Goal: Task Accomplishment & Management: Manage account settings

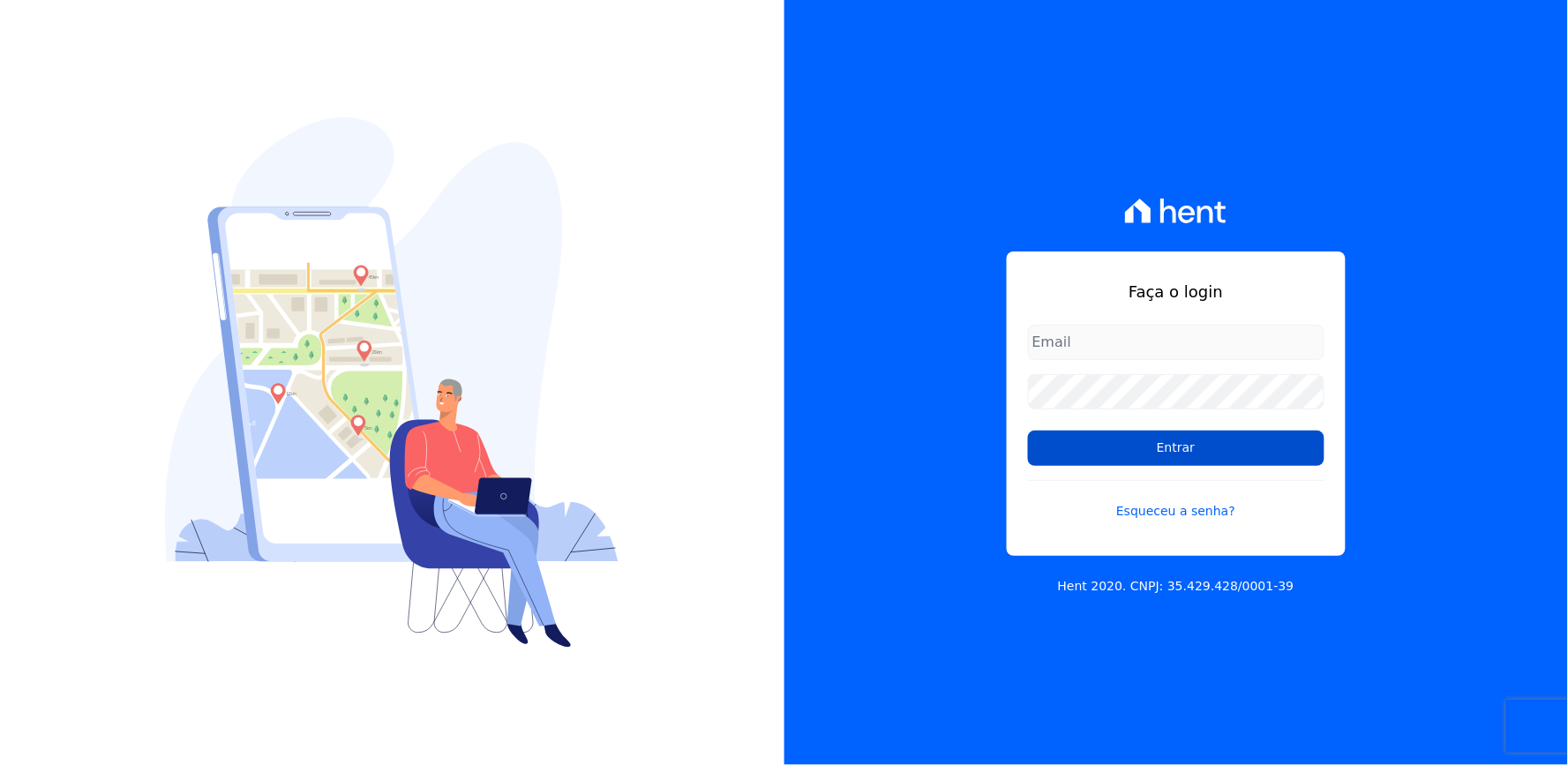
type input "[EMAIL_ADDRESS][DOMAIN_NAME]"
click at [1112, 439] on input "Entrar" at bounding box center [1177, 448] width 297 height 36
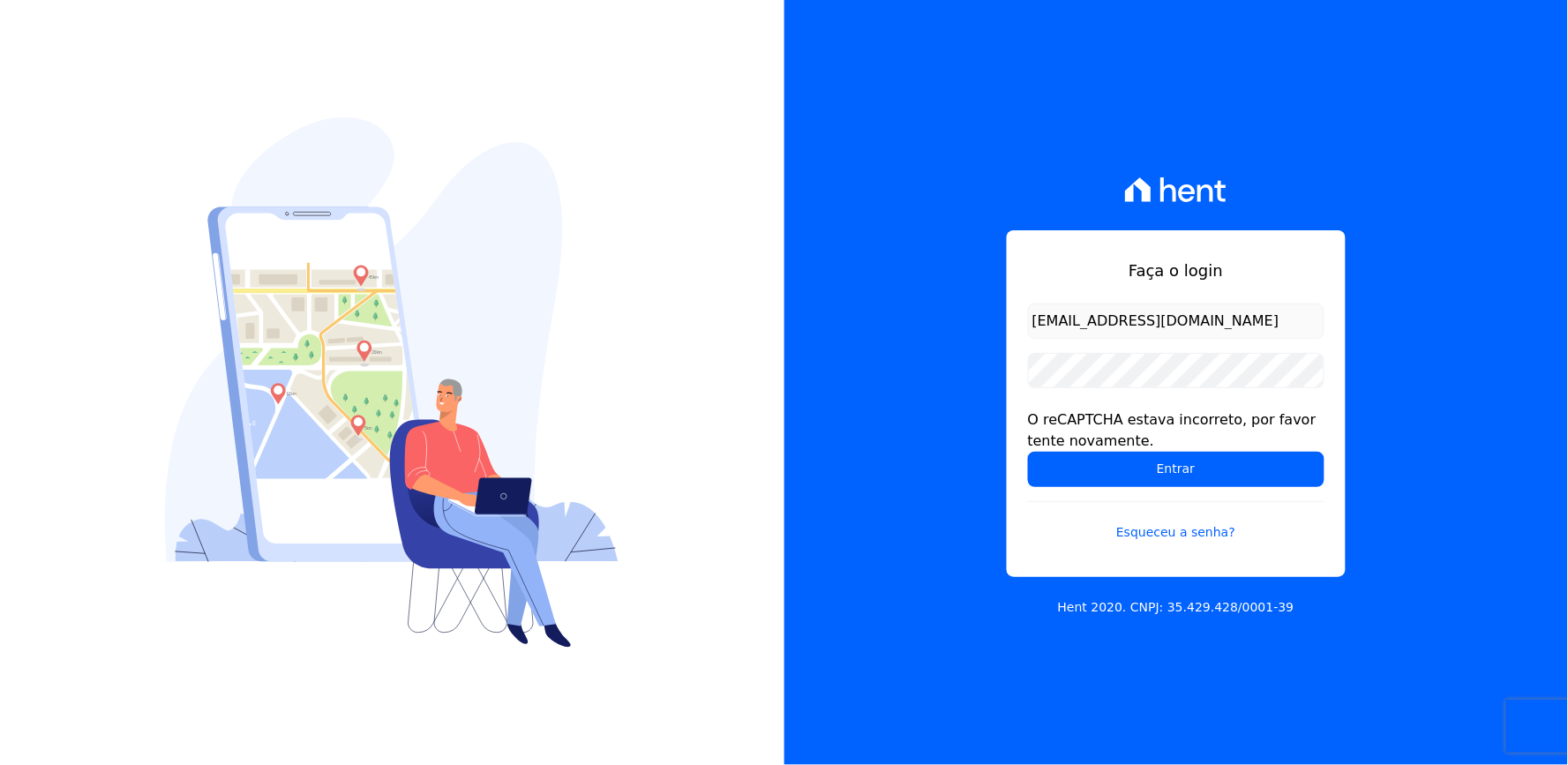
click at [1140, 326] on input "[EMAIL_ADDRESS][DOMAIN_NAME]" at bounding box center [1177, 322] width 297 height 36
click at [998, 411] on div "Faça o login thayna@graalengenharia.com.br O reCAPTCHA estava incorreto, por fa…" at bounding box center [1177, 382] width 785 height 765
click at [1089, 473] on input "Entrar" at bounding box center [1177, 469] width 297 height 36
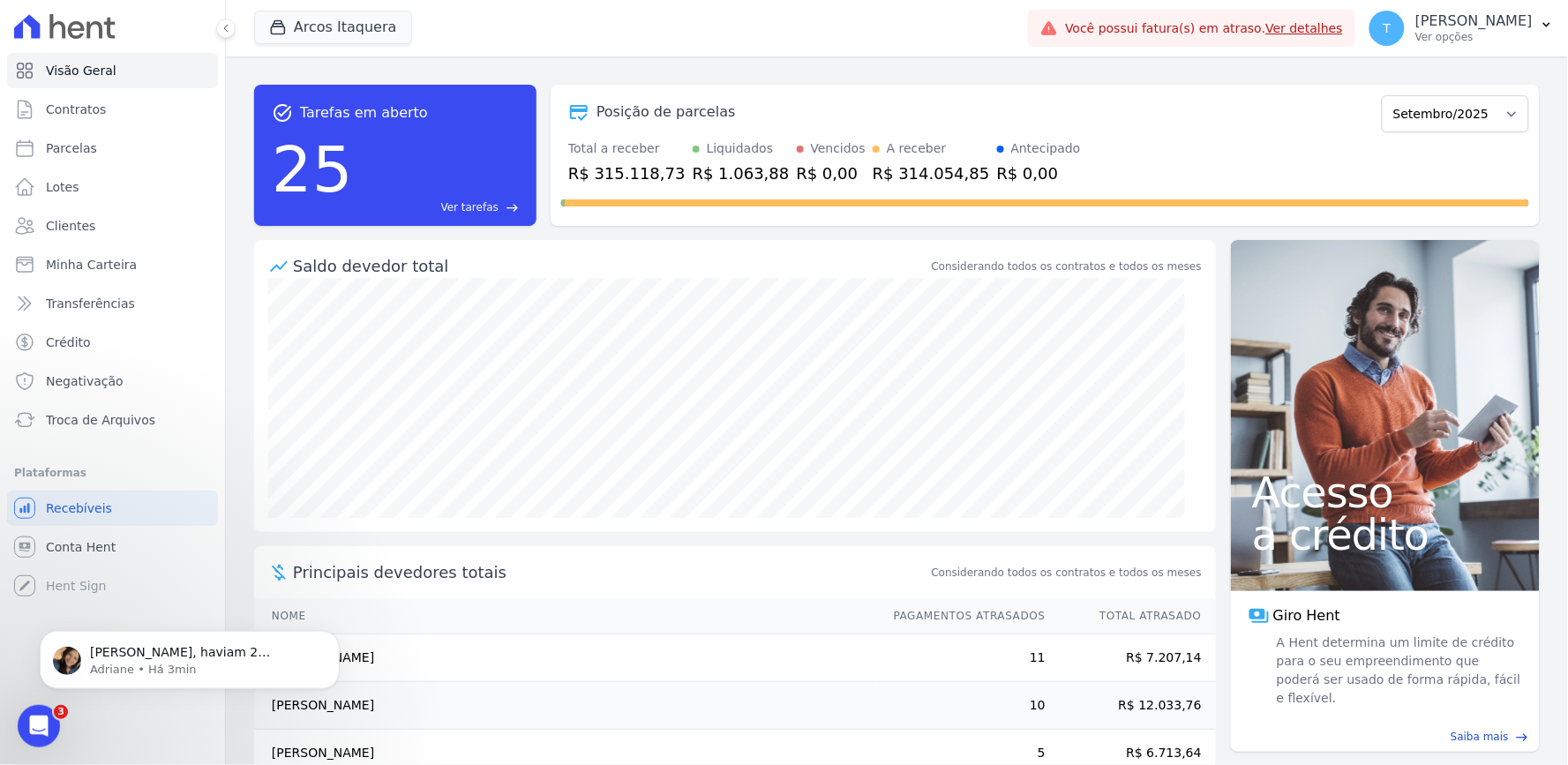
click at [1267, 28] on link "Ver detalhes" at bounding box center [1305, 28] width 77 height 14
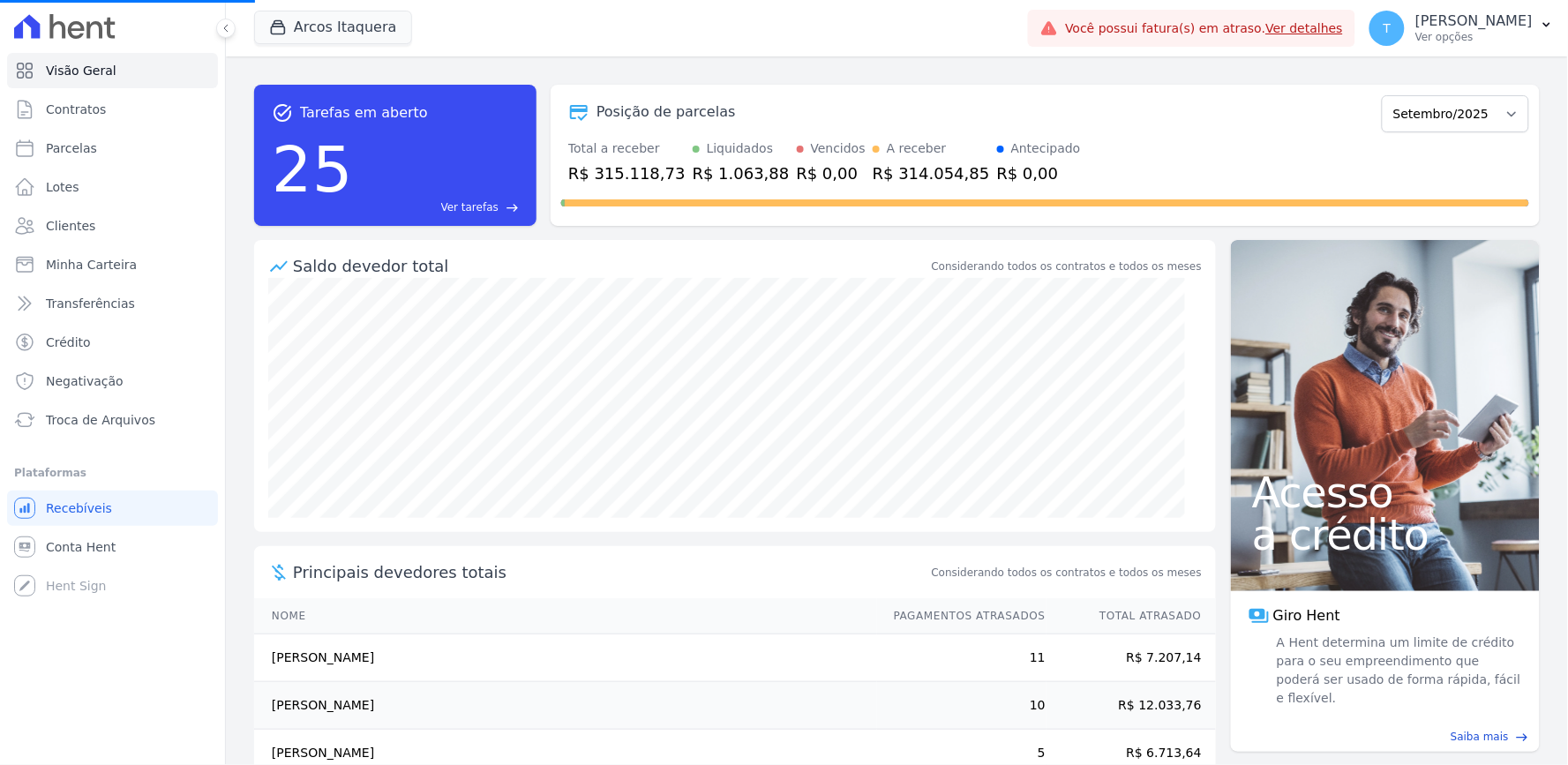
click at [1267, 21] on link "Ver detalhes" at bounding box center [1305, 28] width 77 height 14
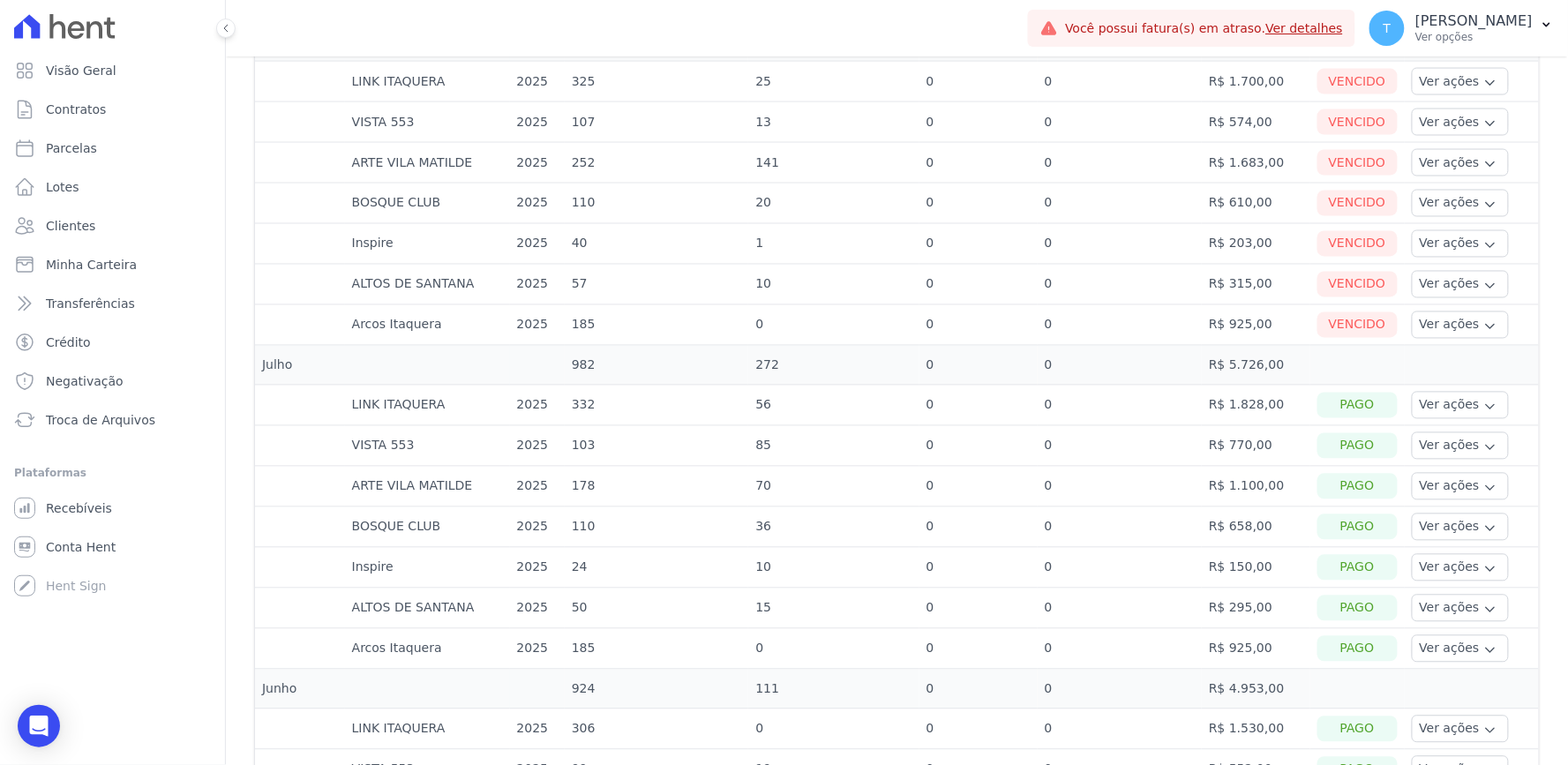
scroll to position [784, 0]
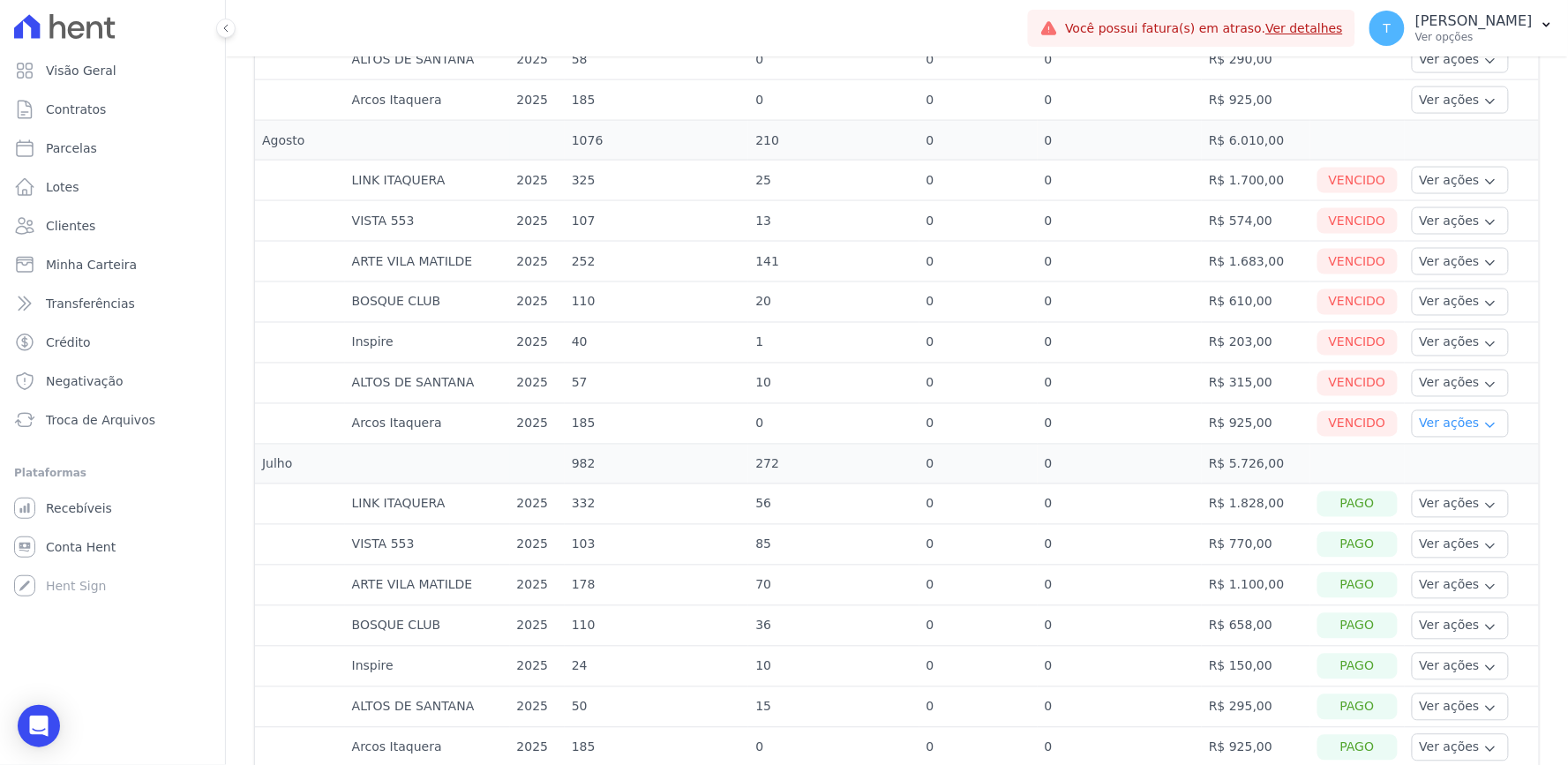
click at [1423, 429] on button "Ver ações" at bounding box center [1460, 424] width 97 height 28
click at [1444, 476] on link "Ver boleto" at bounding box center [1484, 472] width 131 height 19
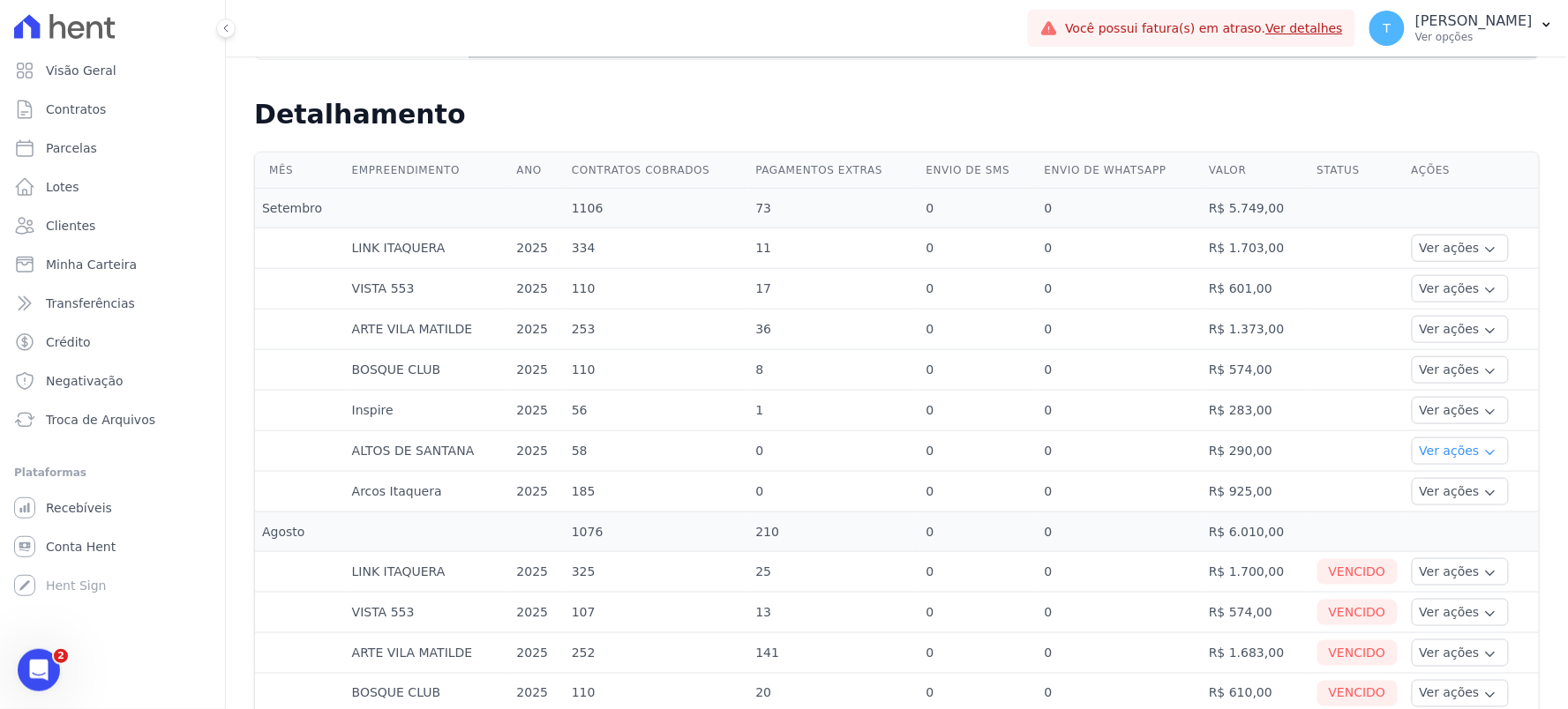
click at [1431, 448] on button "Ver ações" at bounding box center [1460, 450] width 97 height 28
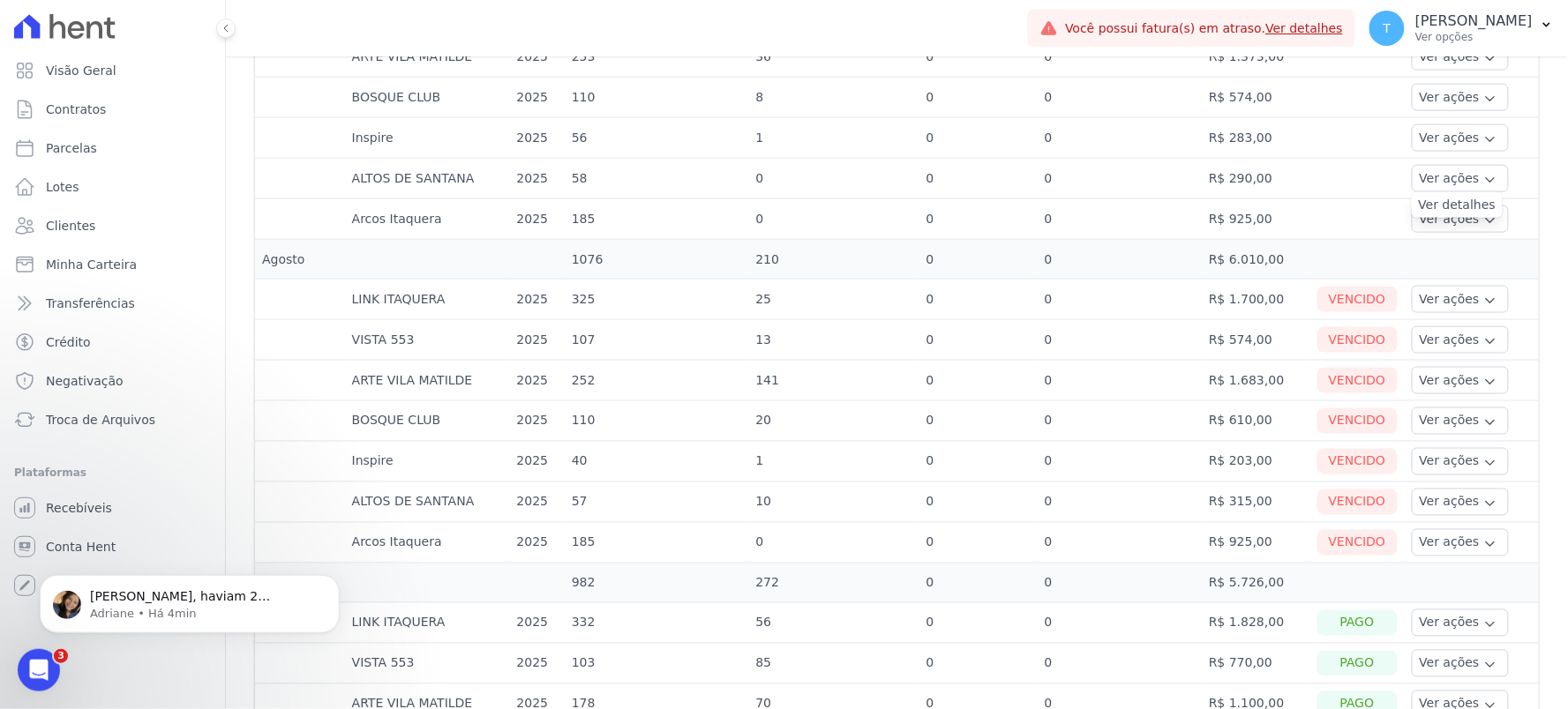
scroll to position [685, 0]
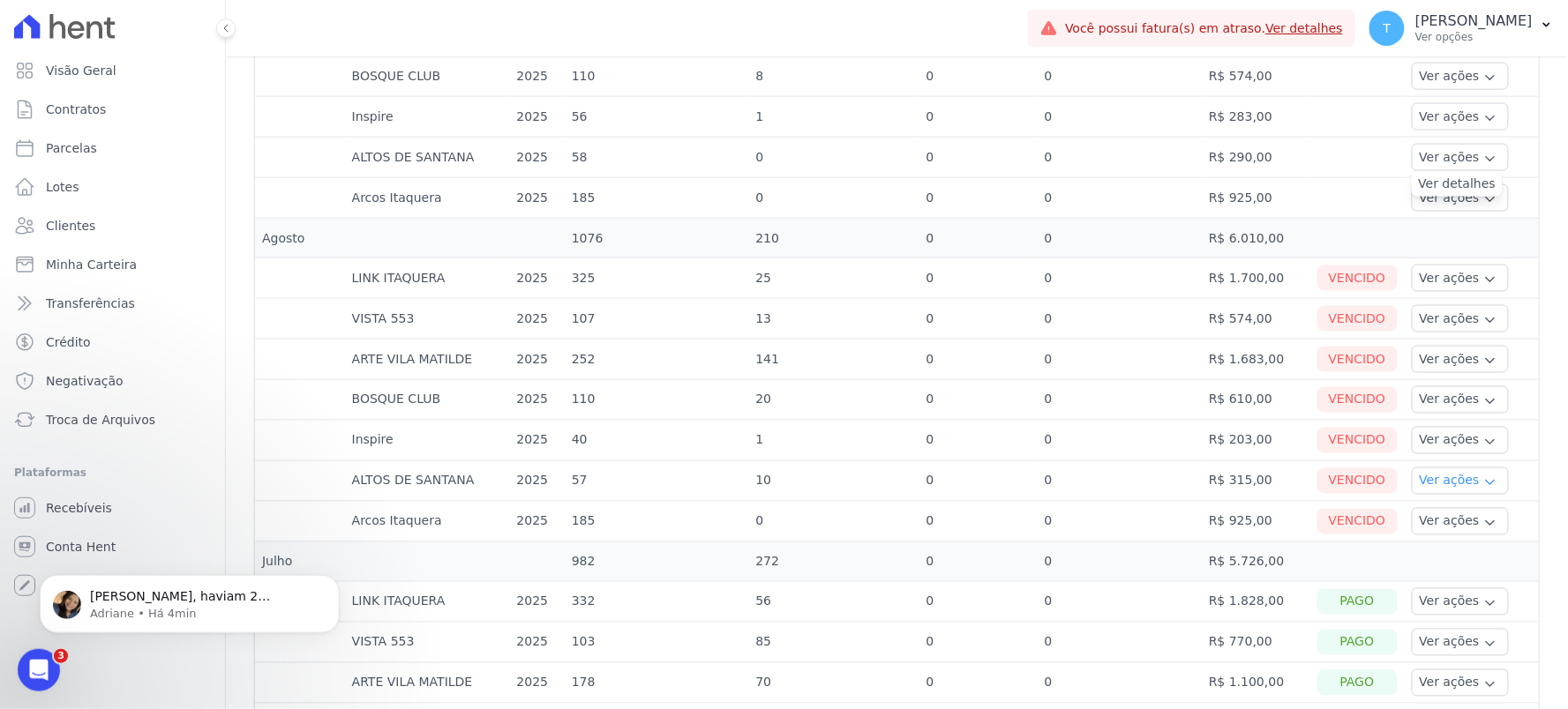
click at [1415, 474] on button "Ver ações" at bounding box center [1460, 481] width 97 height 28
click at [1423, 532] on link "Ver boleto" at bounding box center [1484, 530] width 131 height 19
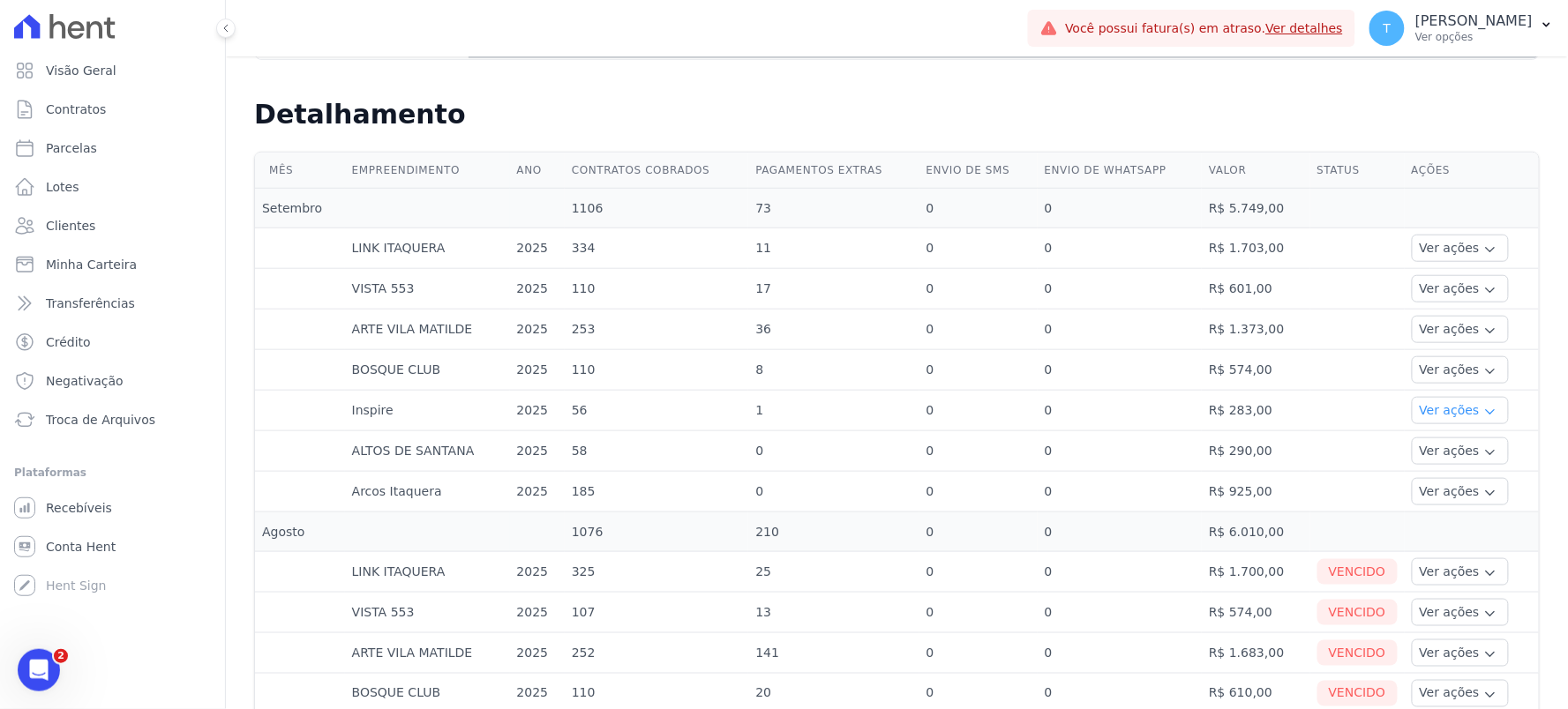
click at [1415, 406] on button "Ver ações" at bounding box center [1460, 410] width 97 height 28
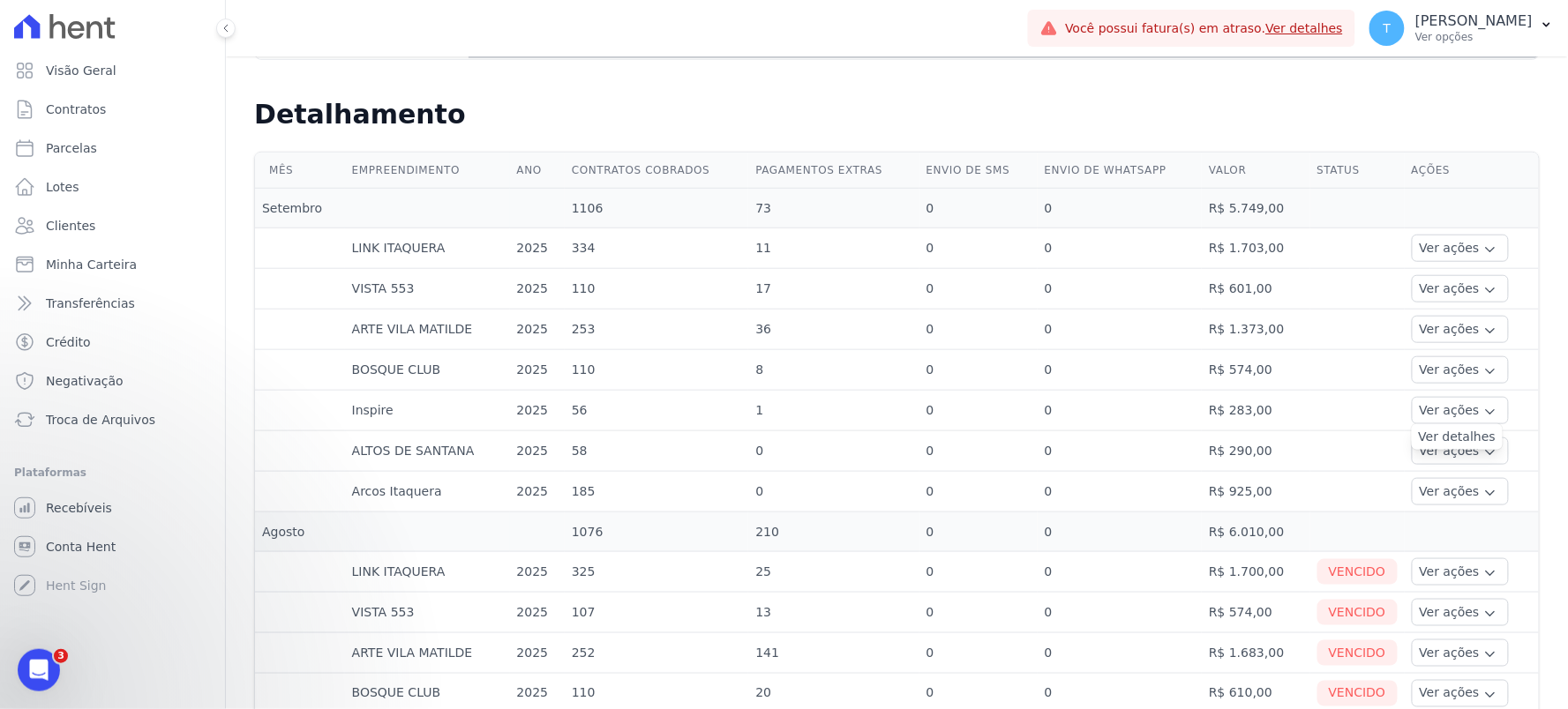
click at [1419, 442] on link "Ver detalhes" at bounding box center [1457, 436] width 77 height 19
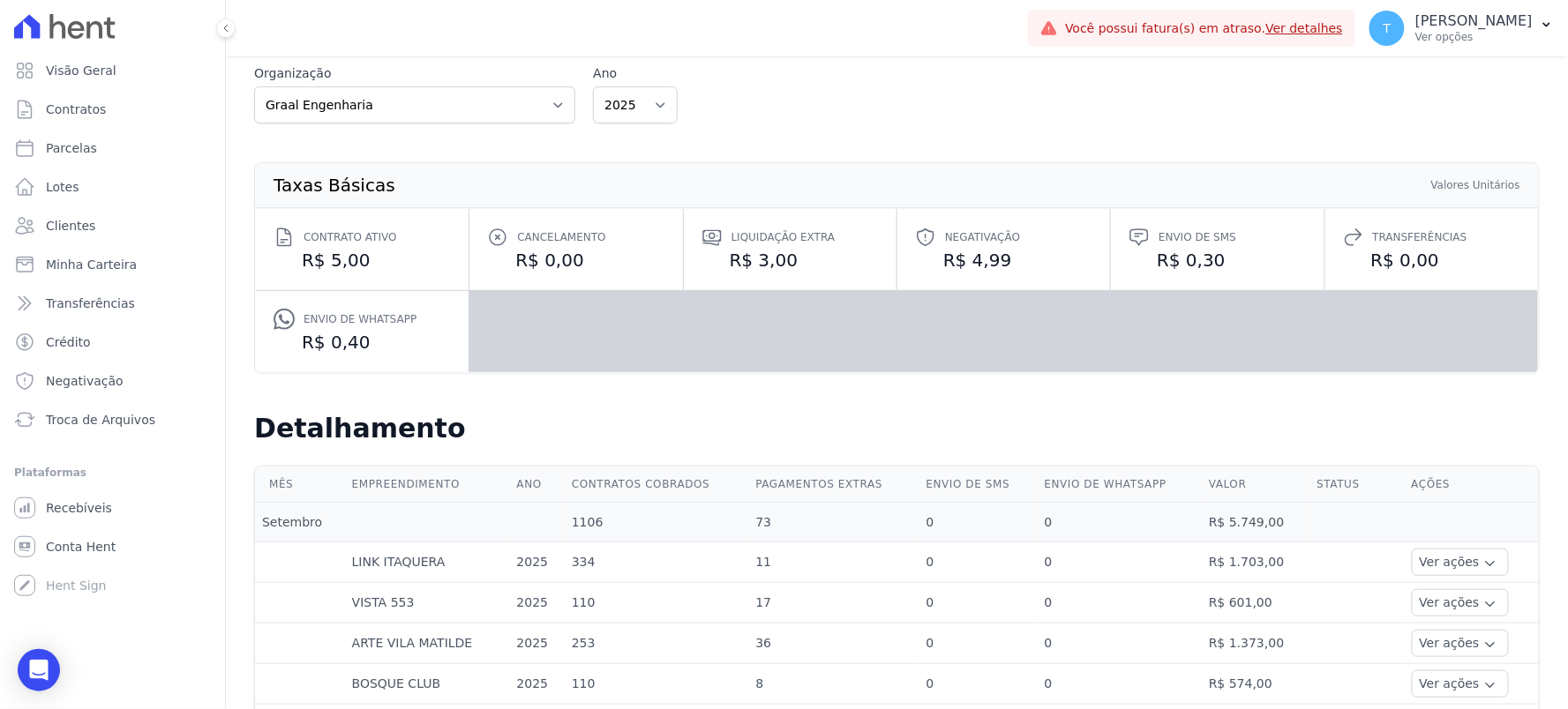
scroll to position [392, 0]
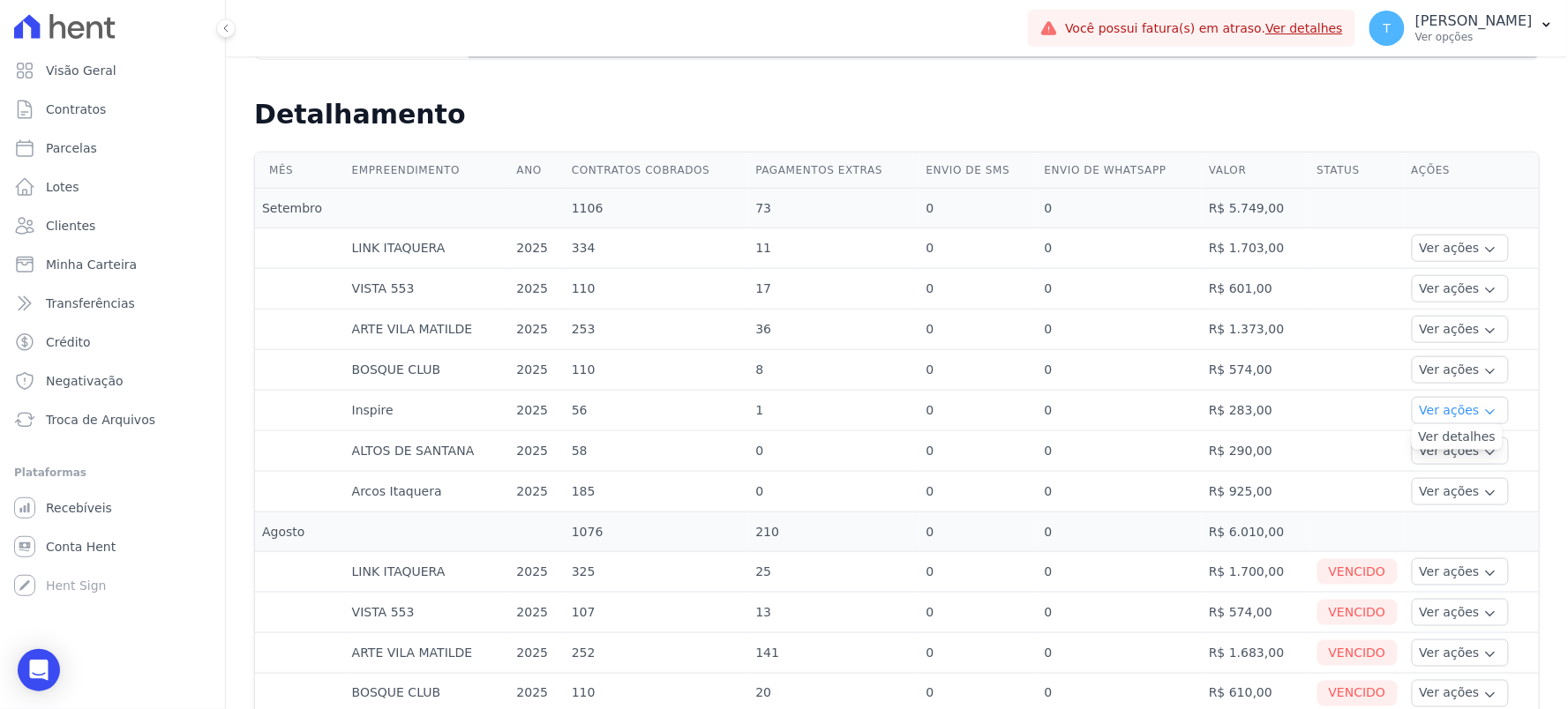
click at [1441, 406] on button "Ver ações" at bounding box center [1460, 410] width 97 height 28
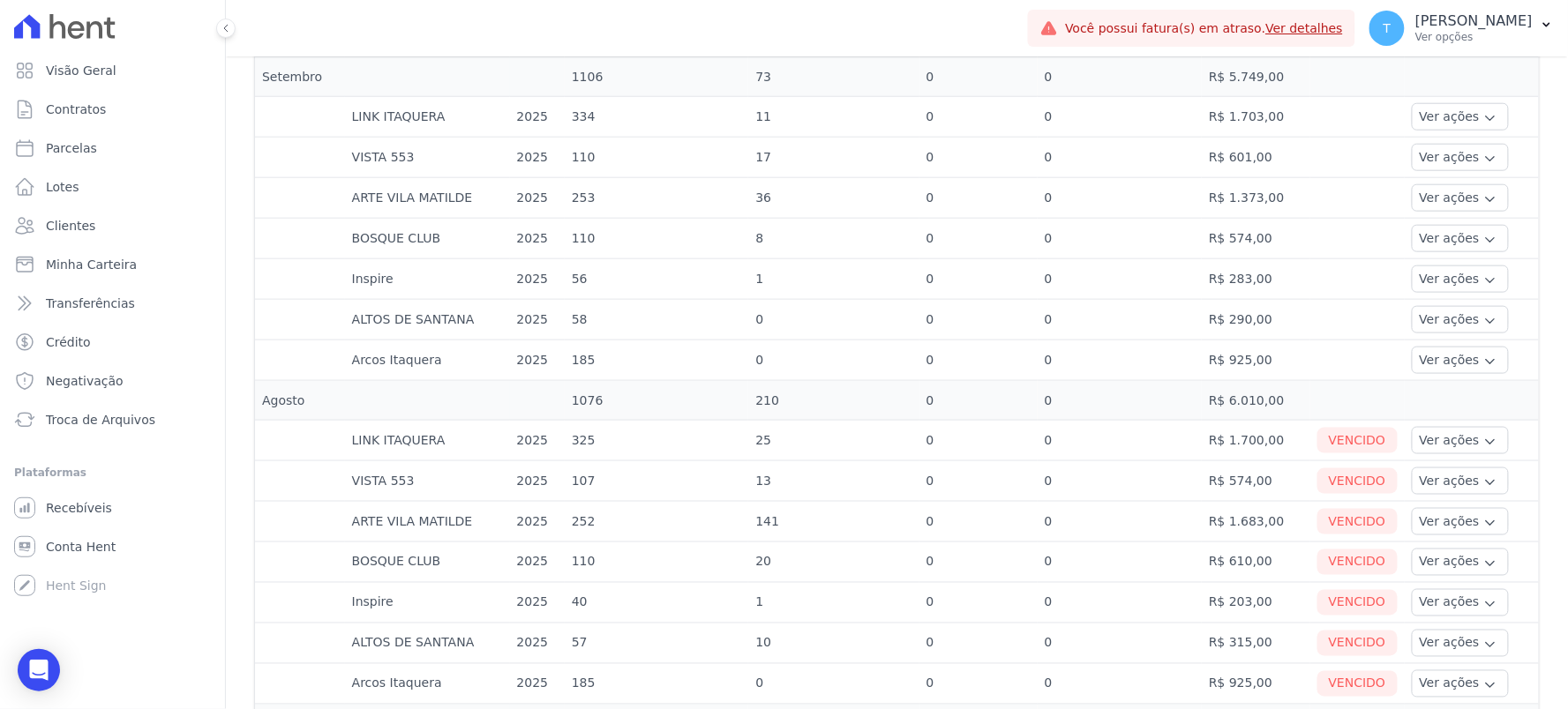
scroll to position [587, 0]
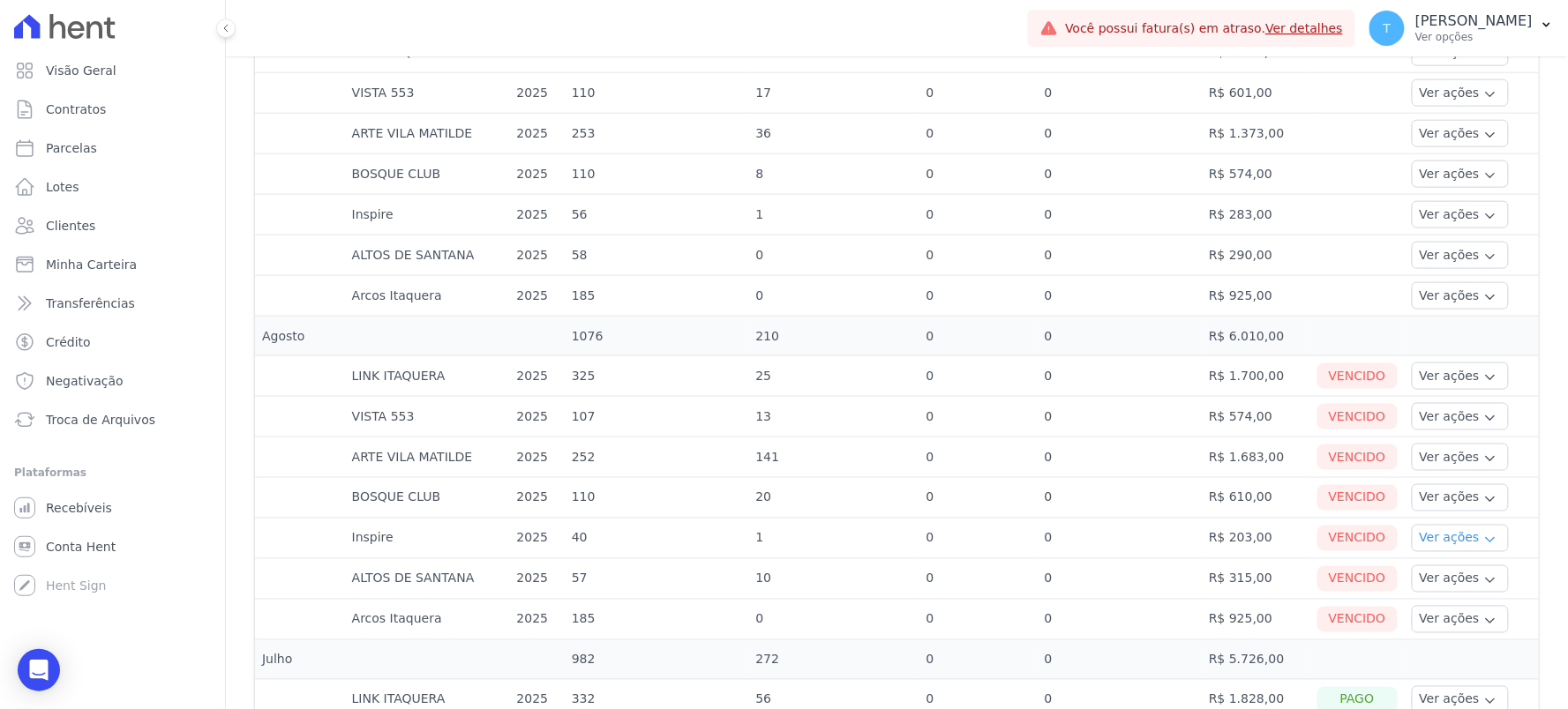
click at [1438, 533] on button "Ver ações" at bounding box center [1460, 538] width 97 height 28
click at [1432, 586] on link "Ver boleto" at bounding box center [1484, 586] width 131 height 19
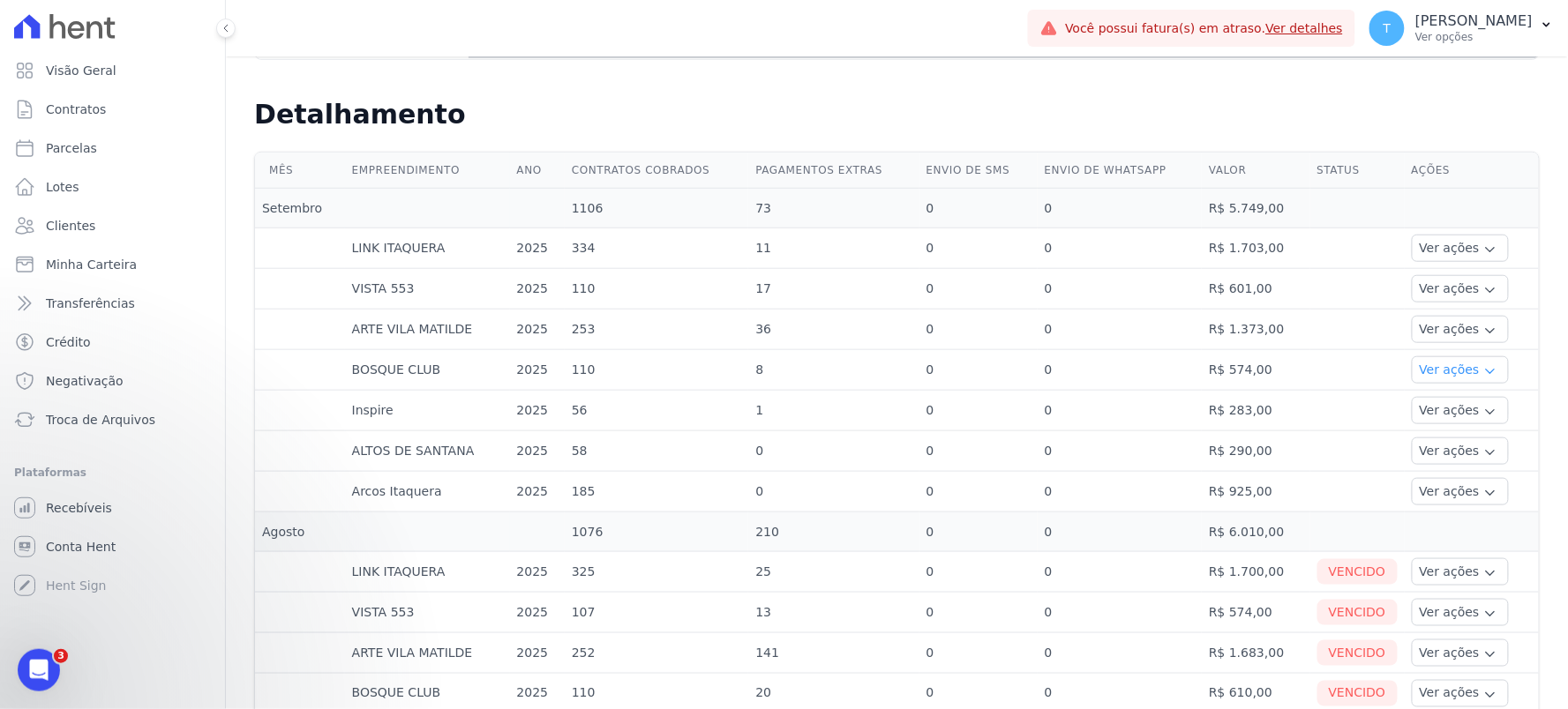
click at [1413, 379] on button "Ver ações" at bounding box center [1460, 370] width 97 height 28
click at [1412, 372] on button "Ver ações" at bounding box center [1460, 370] width 97 height 28
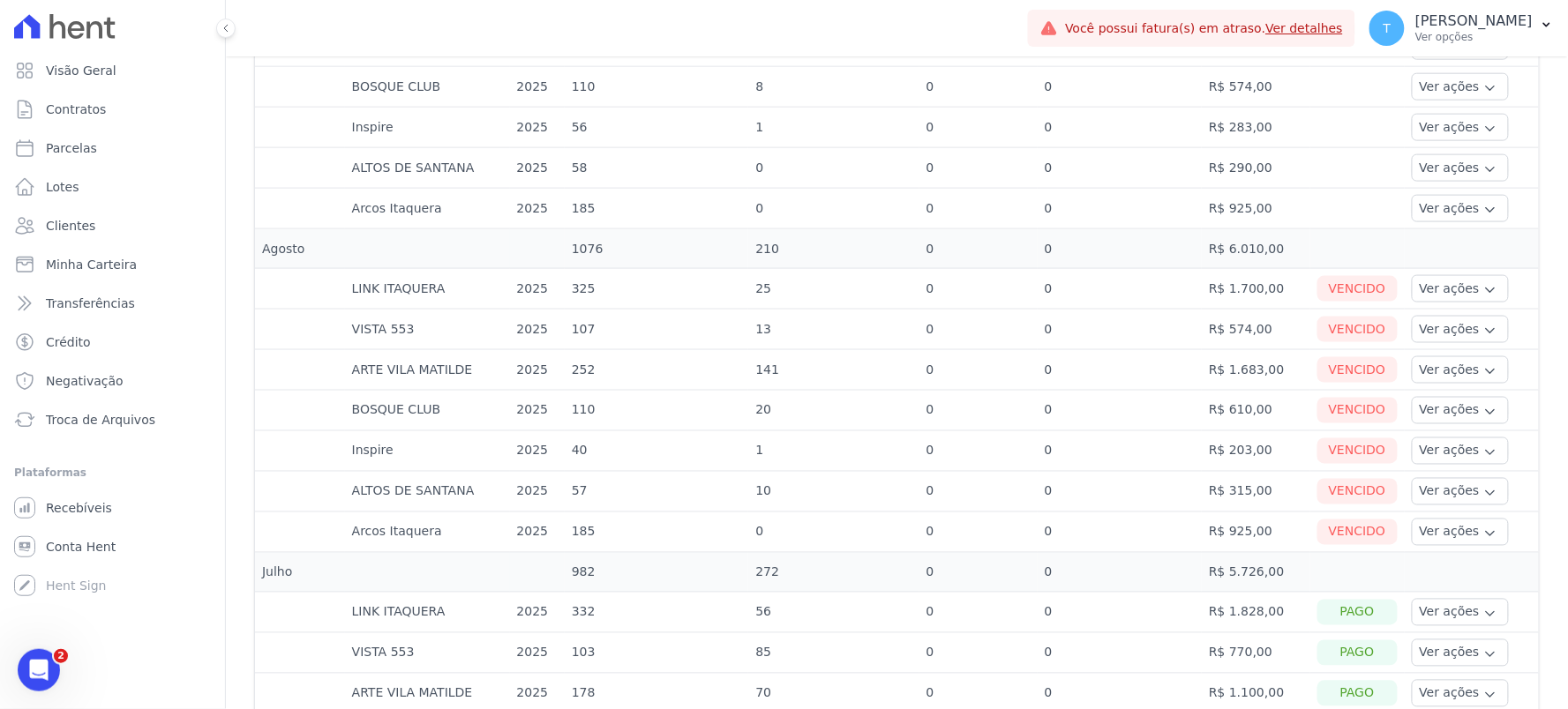
scroll to position [685, 0]
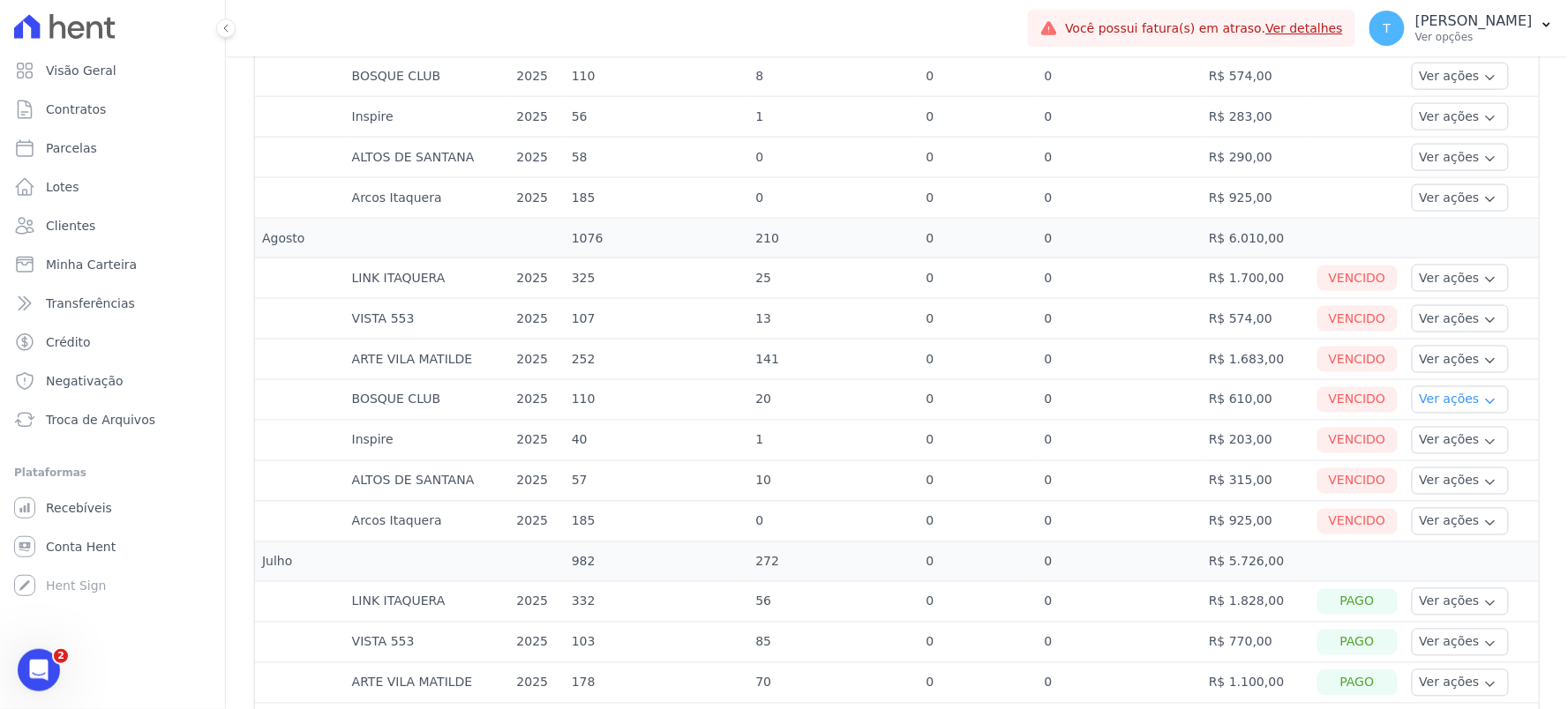
click at [1413, 395] on button "Ver ações" at bounding box center [1460, 400] width 97 height 28
click at [1419, 445] on link "Ver boleto" at bounding box center [1484, 448] width 131 height 19
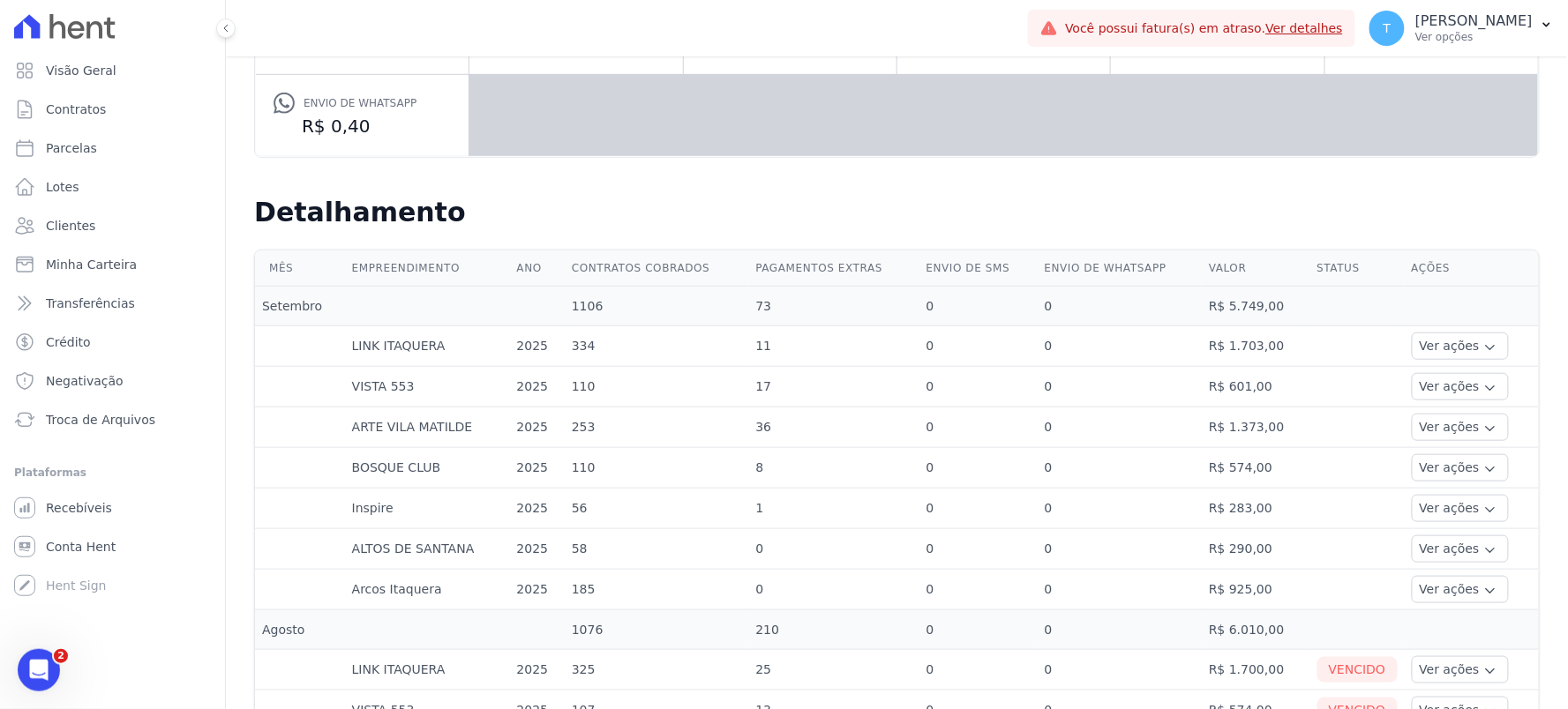
scroll to position [587, 0]
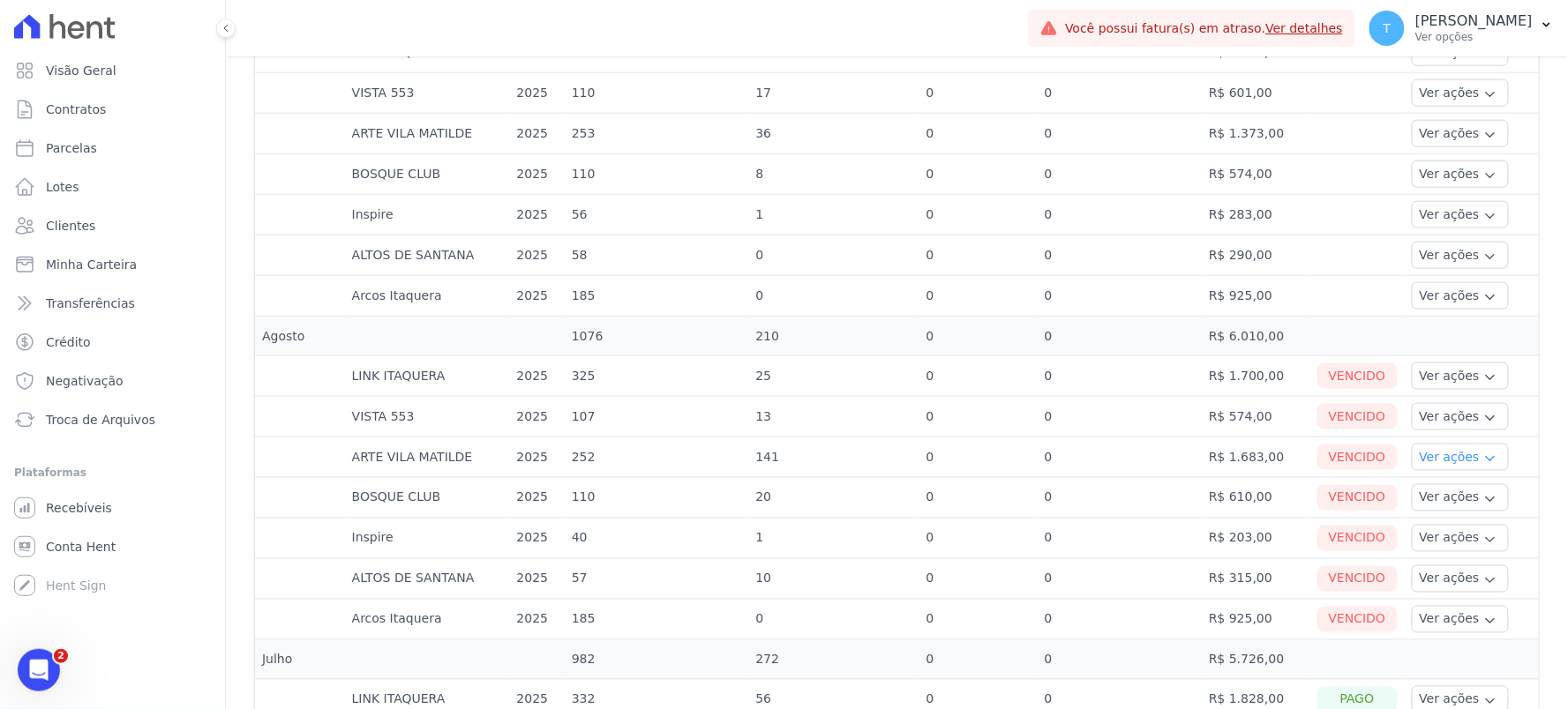
click at [1430, 454] on button "Ver ações" at bounding box center [1460, 457] width 97 height 28
click at [1429, 481] on link "Ver detalhes" at bounding box center [1484, 483] width 131 height 19
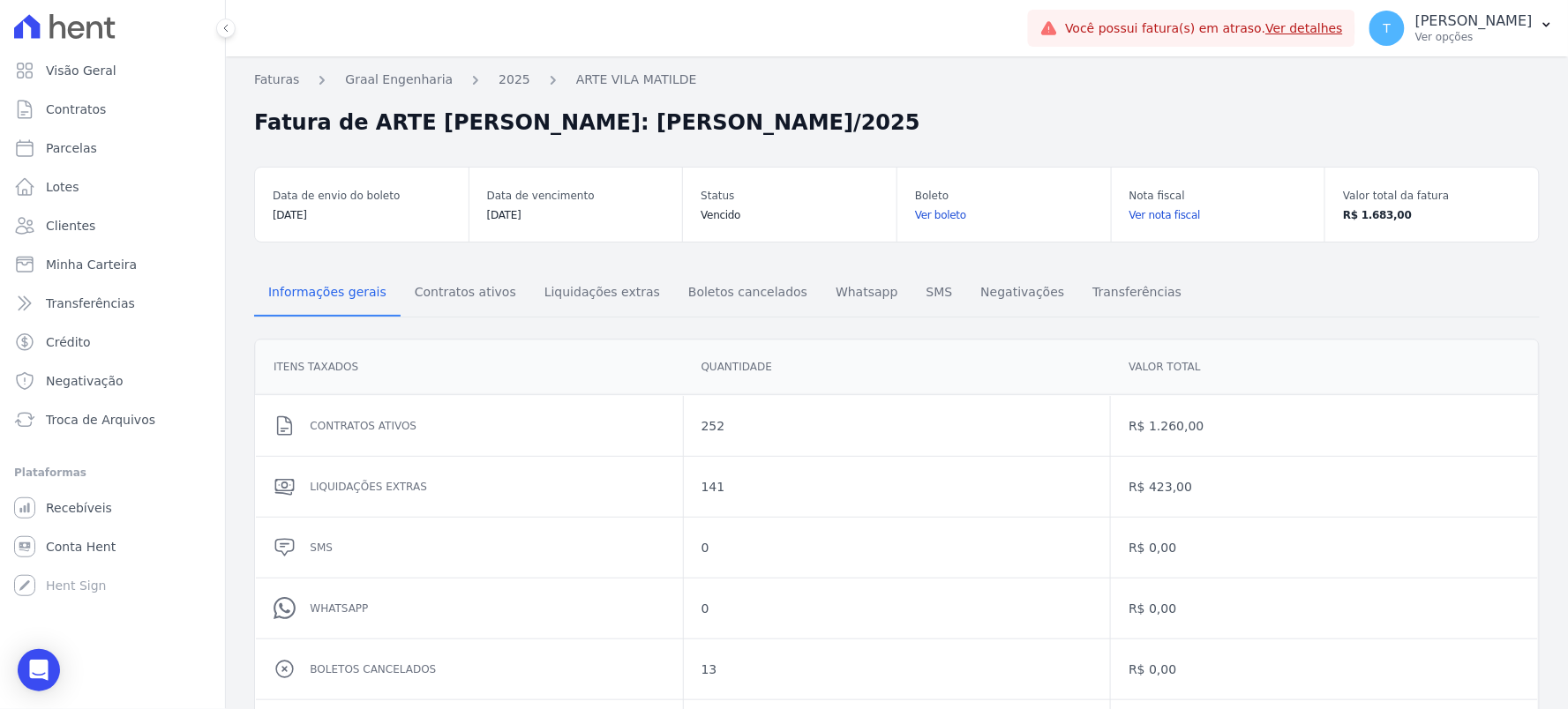
click at [930, 213] on link "Ver boleto" at bounding box center [1004, 215] width 179 height 18
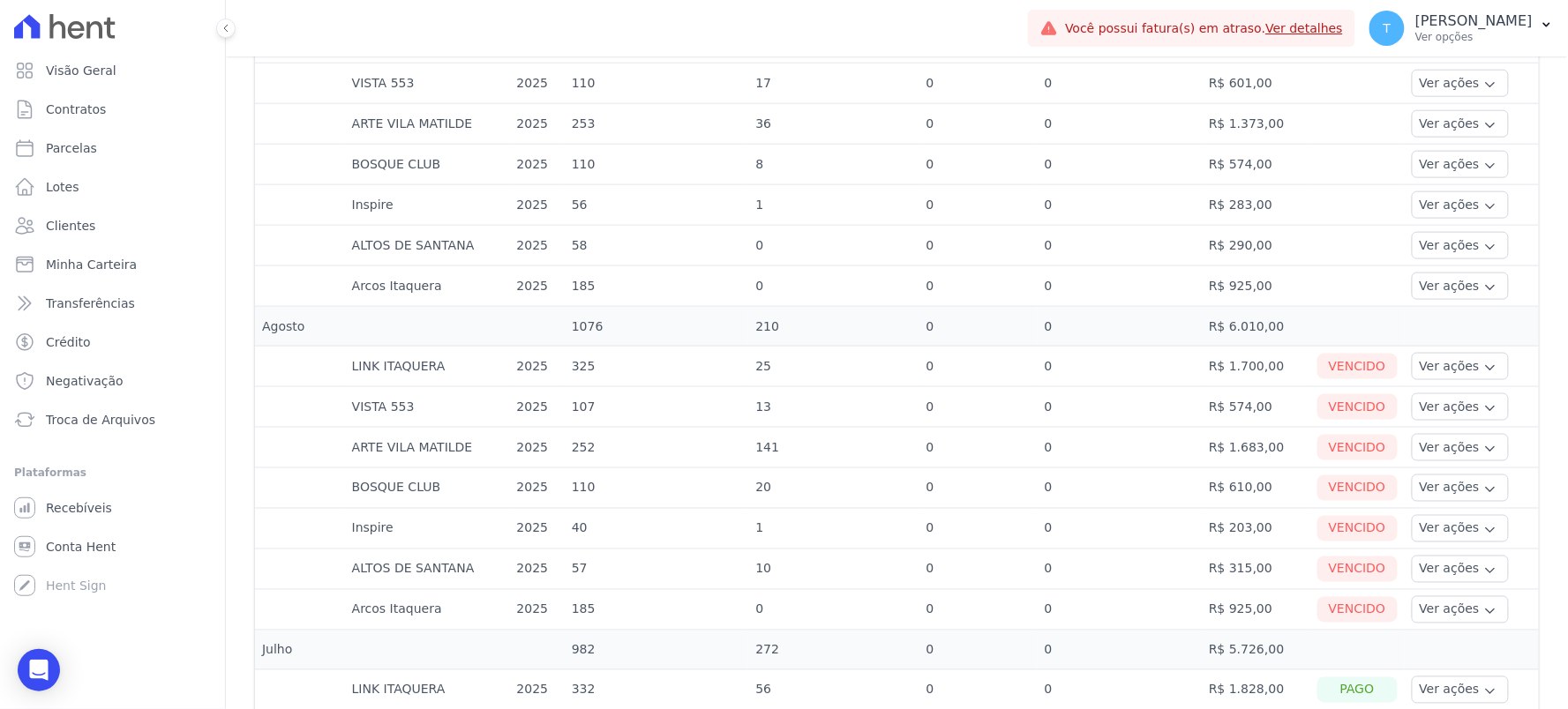
scroll to position [784, 0]
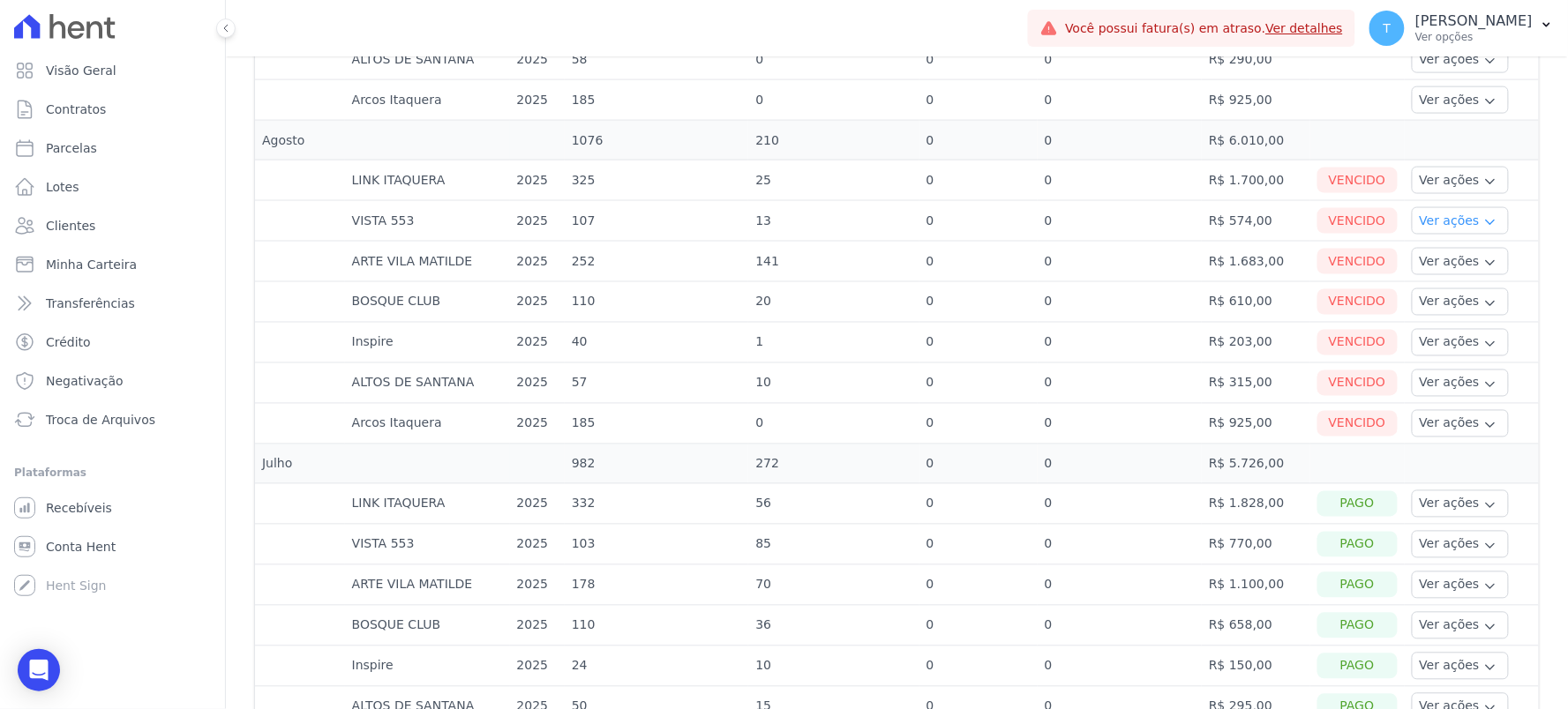
click at [1436, 231] on button "Ver ações" at bounding box center [1460, 220] width 97 height 28
click at [1435, 268] on link "Ver boleto" at bounding box center [1484, 269] width 131 height 19
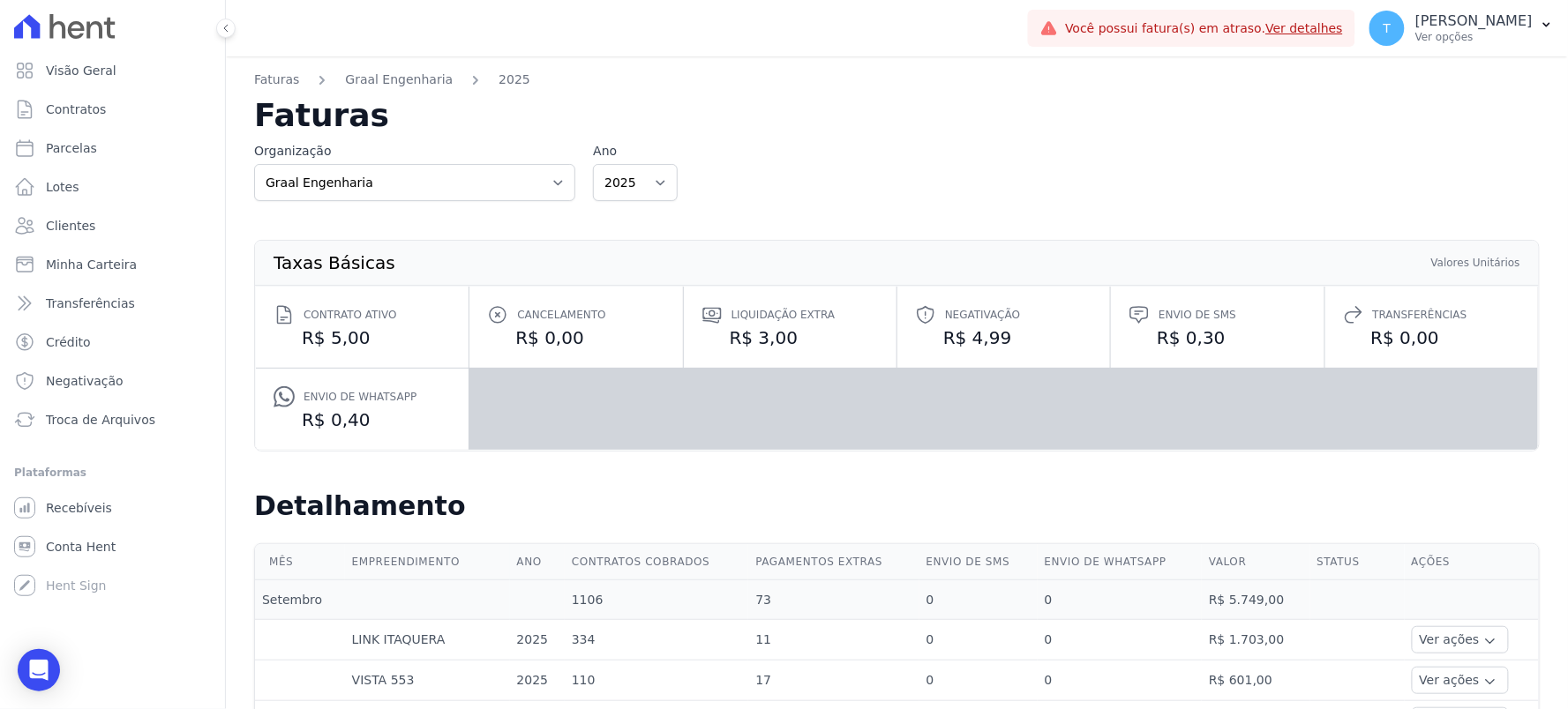
click at [1410, 180] on div "Organização Graal Engenharia Ano 2025 2024" at bounding box center [897, 171] width 1285 height 60
click at [1460, 372] on dl "Contrato ativo R$ 5,00 Cancelamento R$ 0,00 Liquidação extra R$ 3,00 Negativaçã…" at bounding box center [897, 369] width 1282 height 163
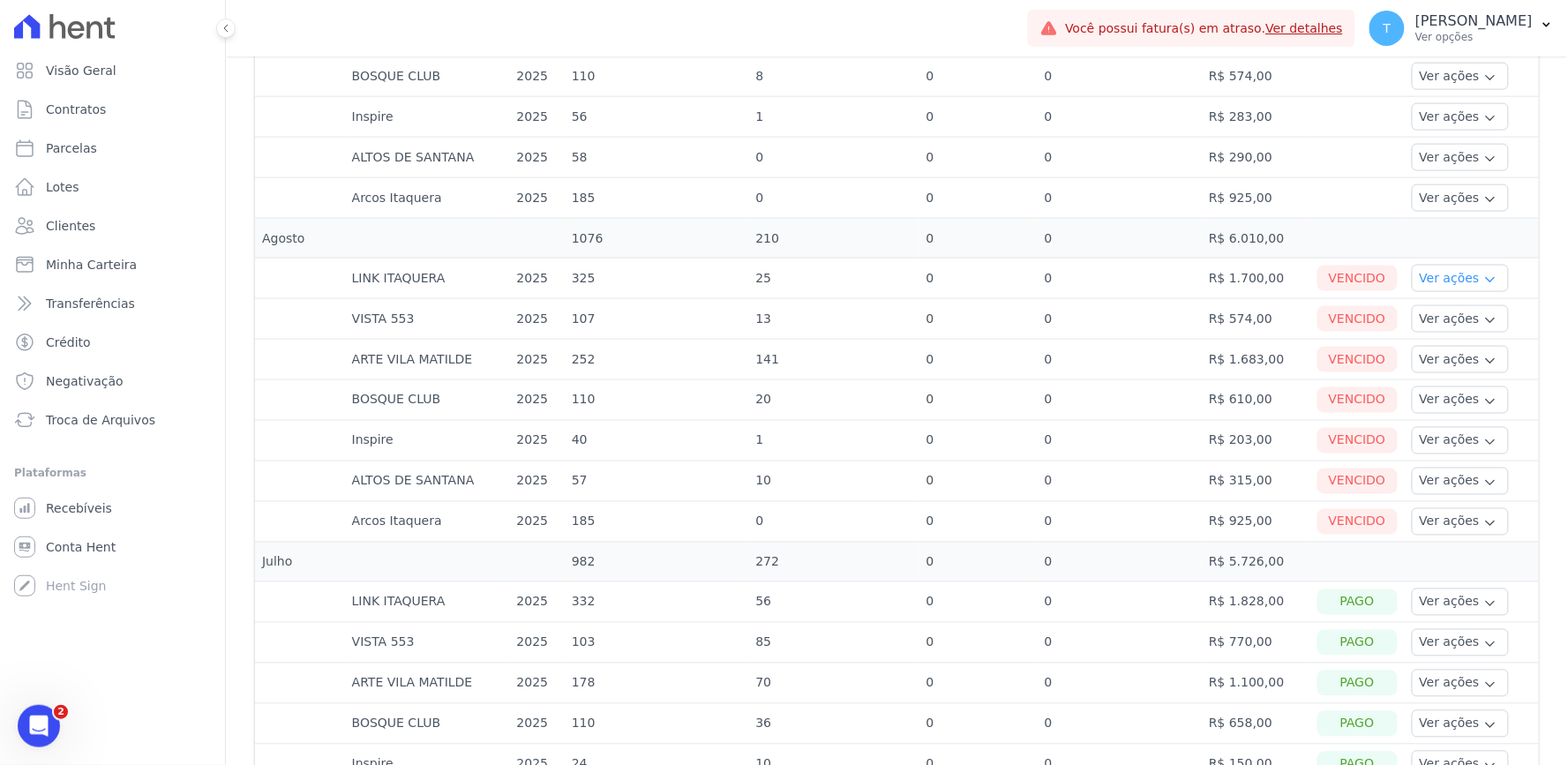
click at [1419, 285] on button "Ver ações" at bounding box center [1460, 278] width 97 height 28
click at [1421, 329] on link "Ver boleto" at bounding box center [1484, 326] width 131 height 19
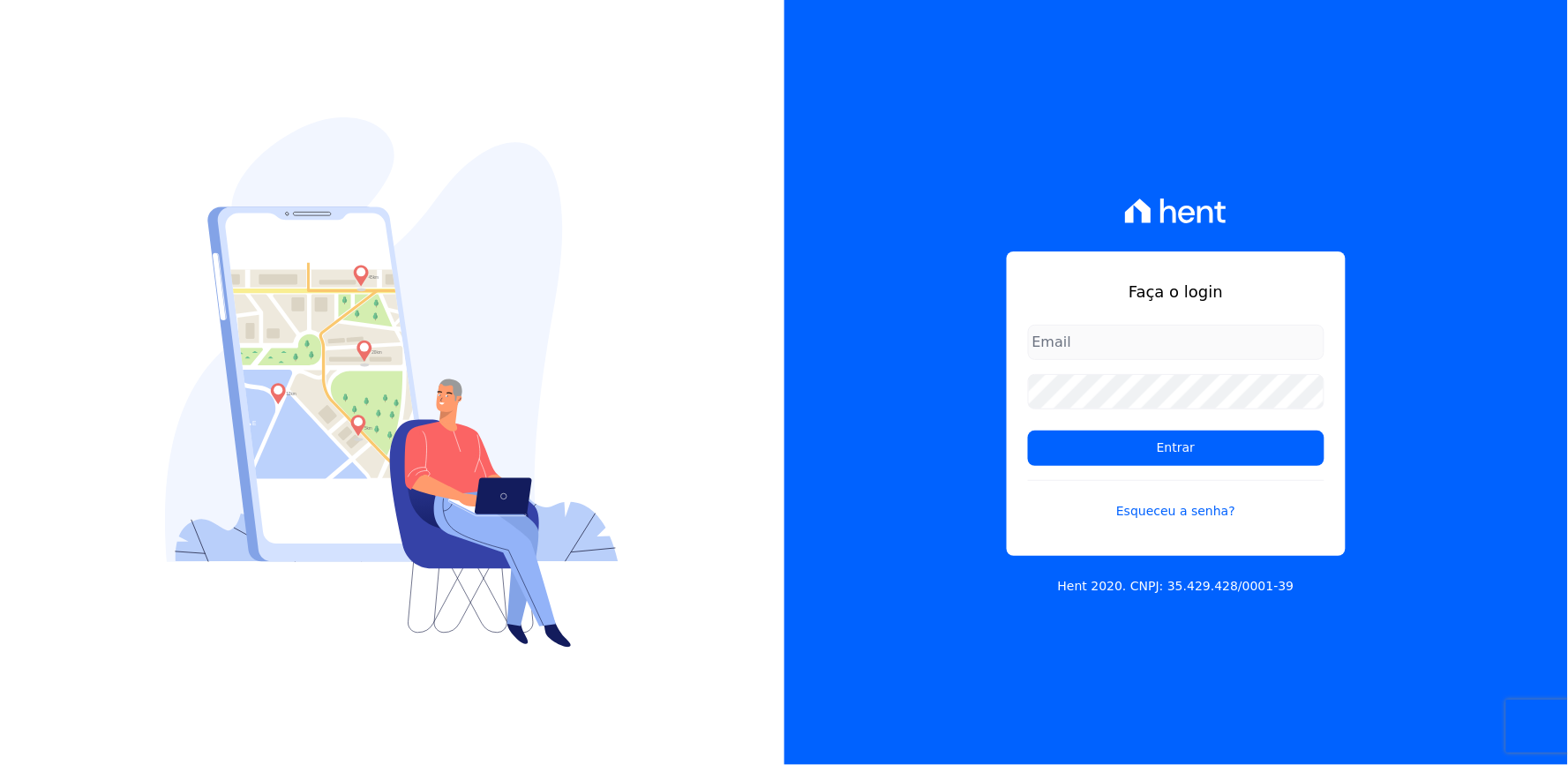
type input "[EMAIL_ADDRESS][DOMAIN_NAME]"
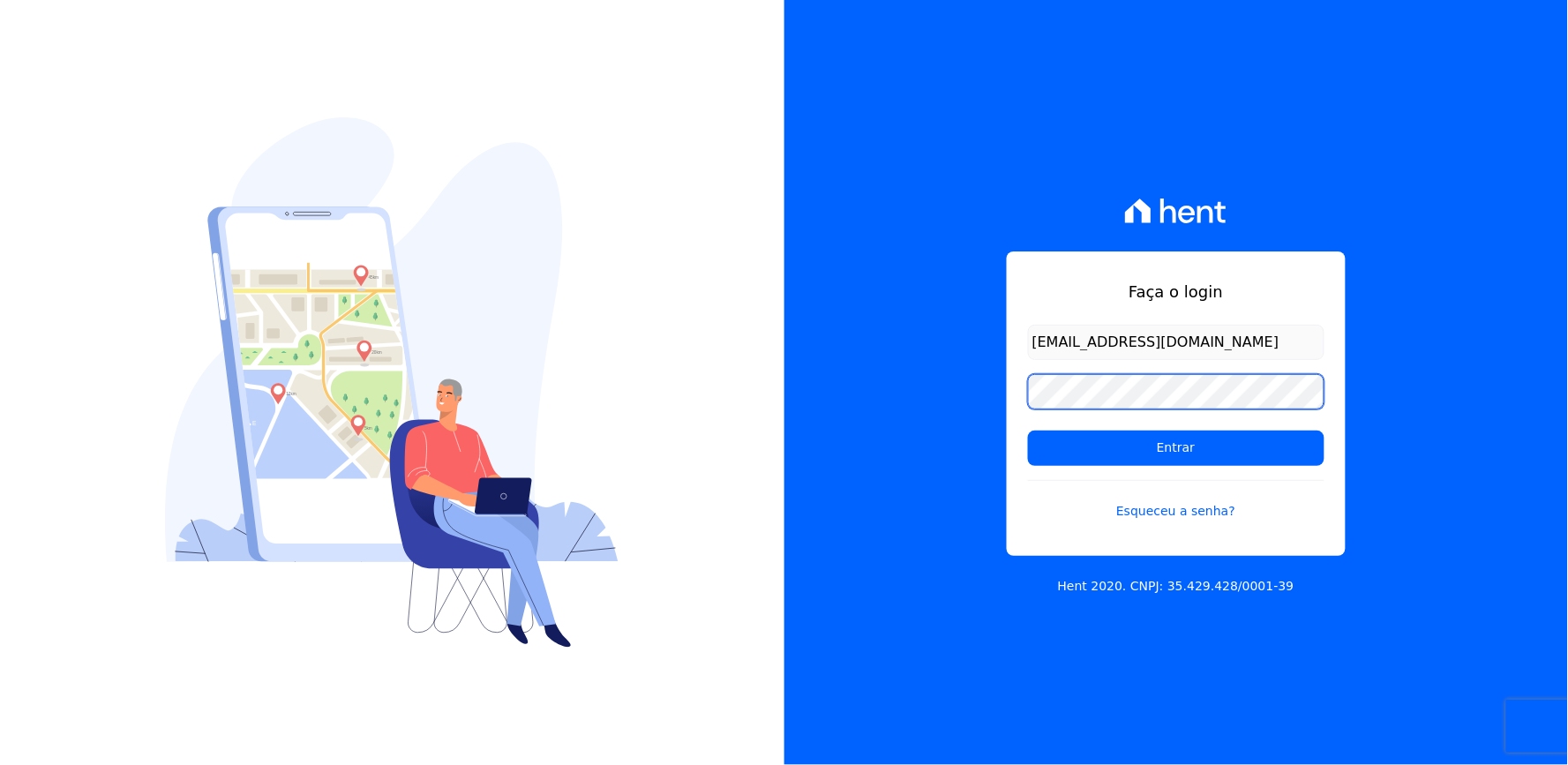
click at [872, 446] on div "Faça o login [EMAIL_ADDRESS][DOMAIN_NAME] Entrar Esqueceu a senha? Hent 2020. C…" at bounding box center [1177, 382] width 785 height 765
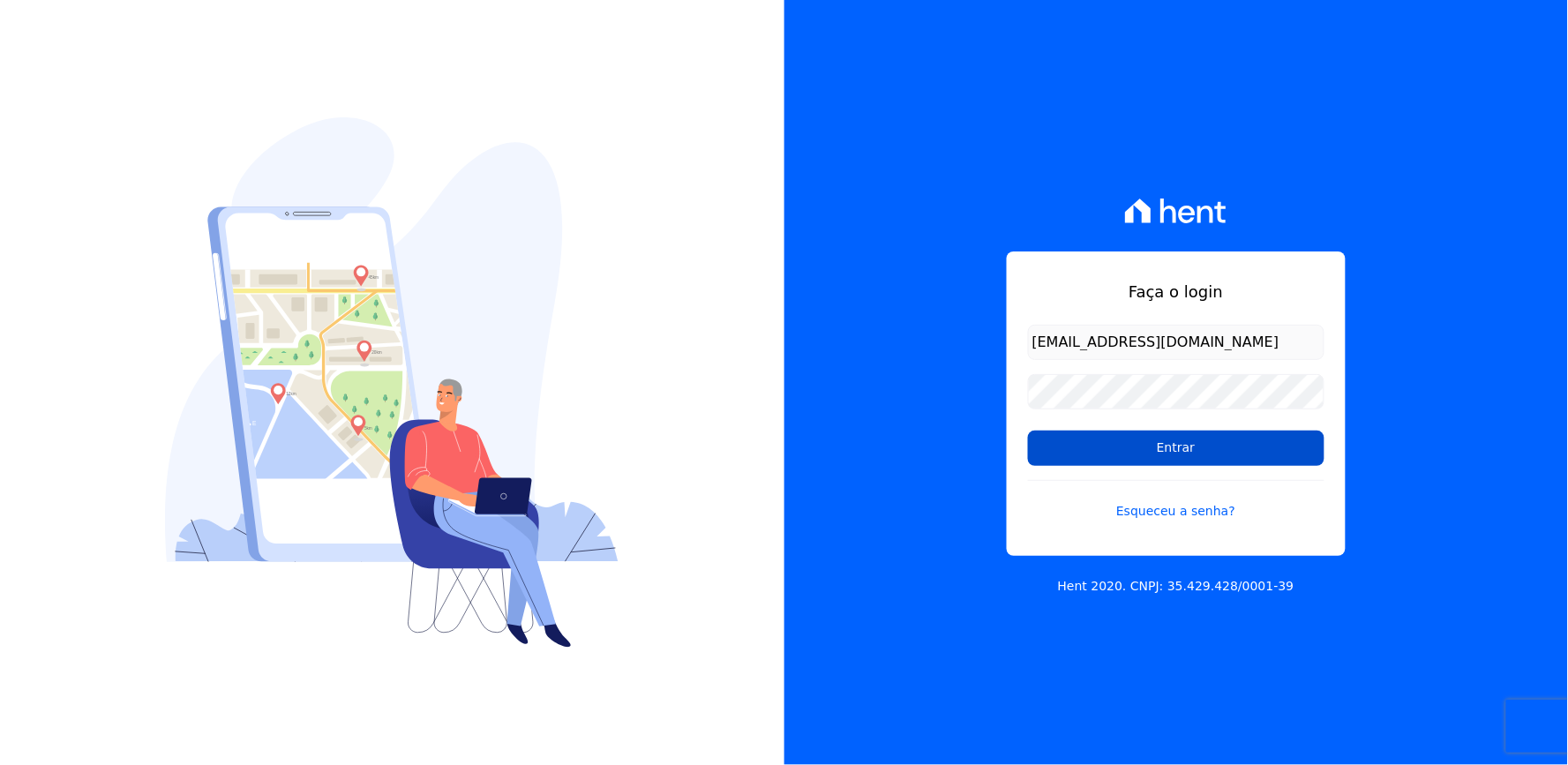
click at [1116, 447] on input "Entrar" at bounding box center [1177, 448] width 297 height 36
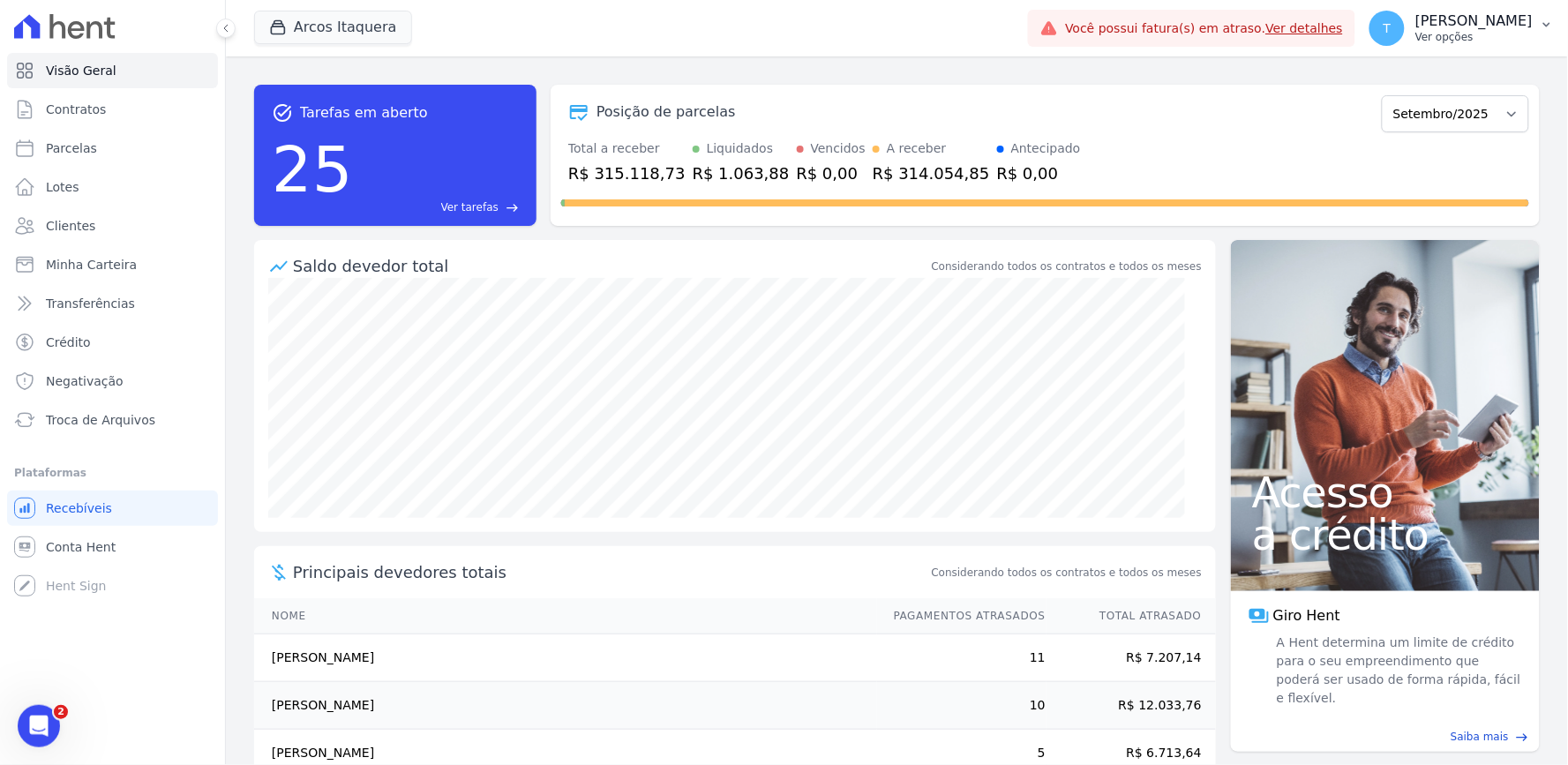
click at [1438, 12] on p "[PERSON_NAME]" at bounding box center [1474, 21] width 117 height 18
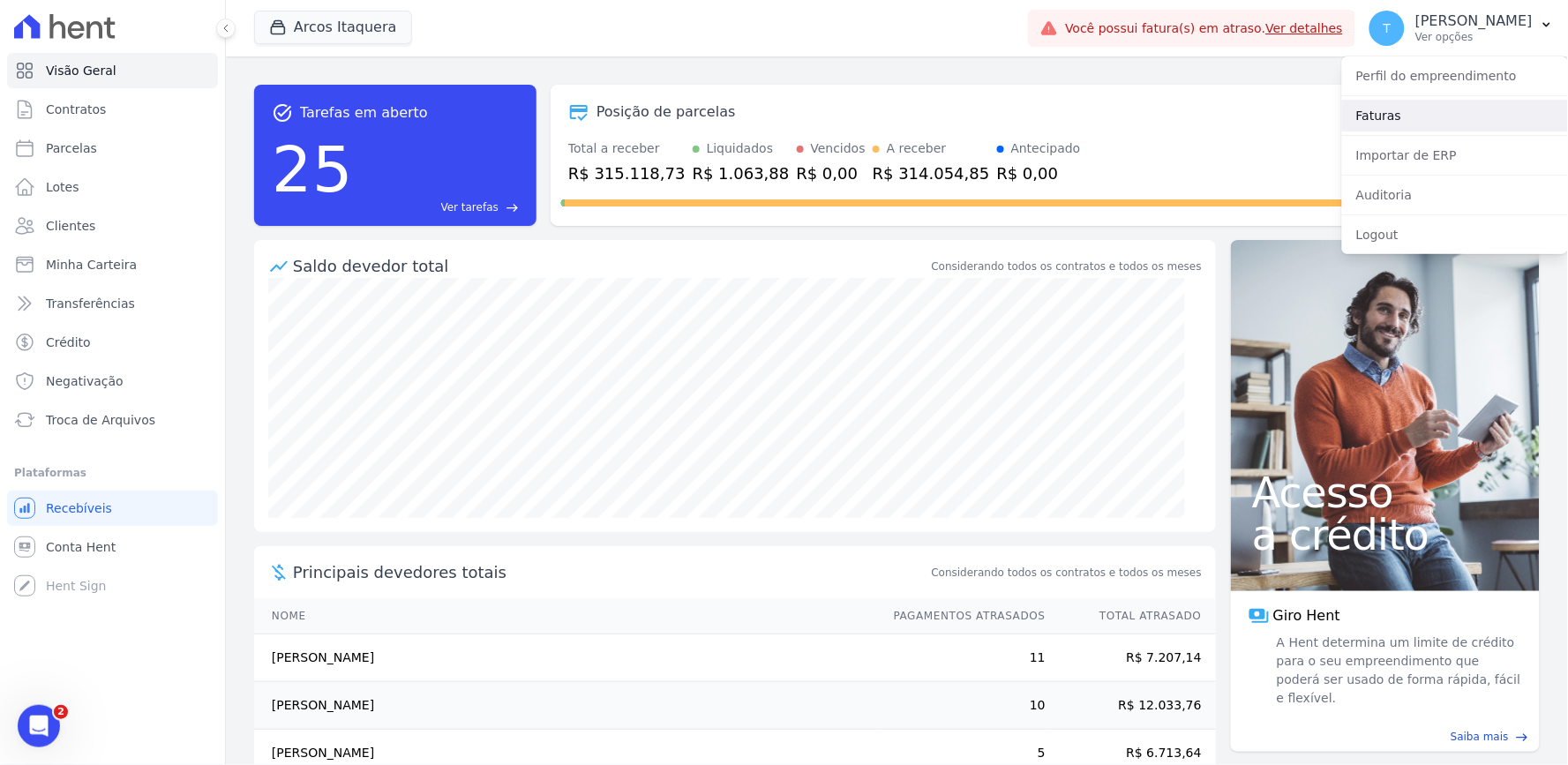
click at [1382, 109] on link "Faturas" at bounding box center [1455, 116] width 226 height 32
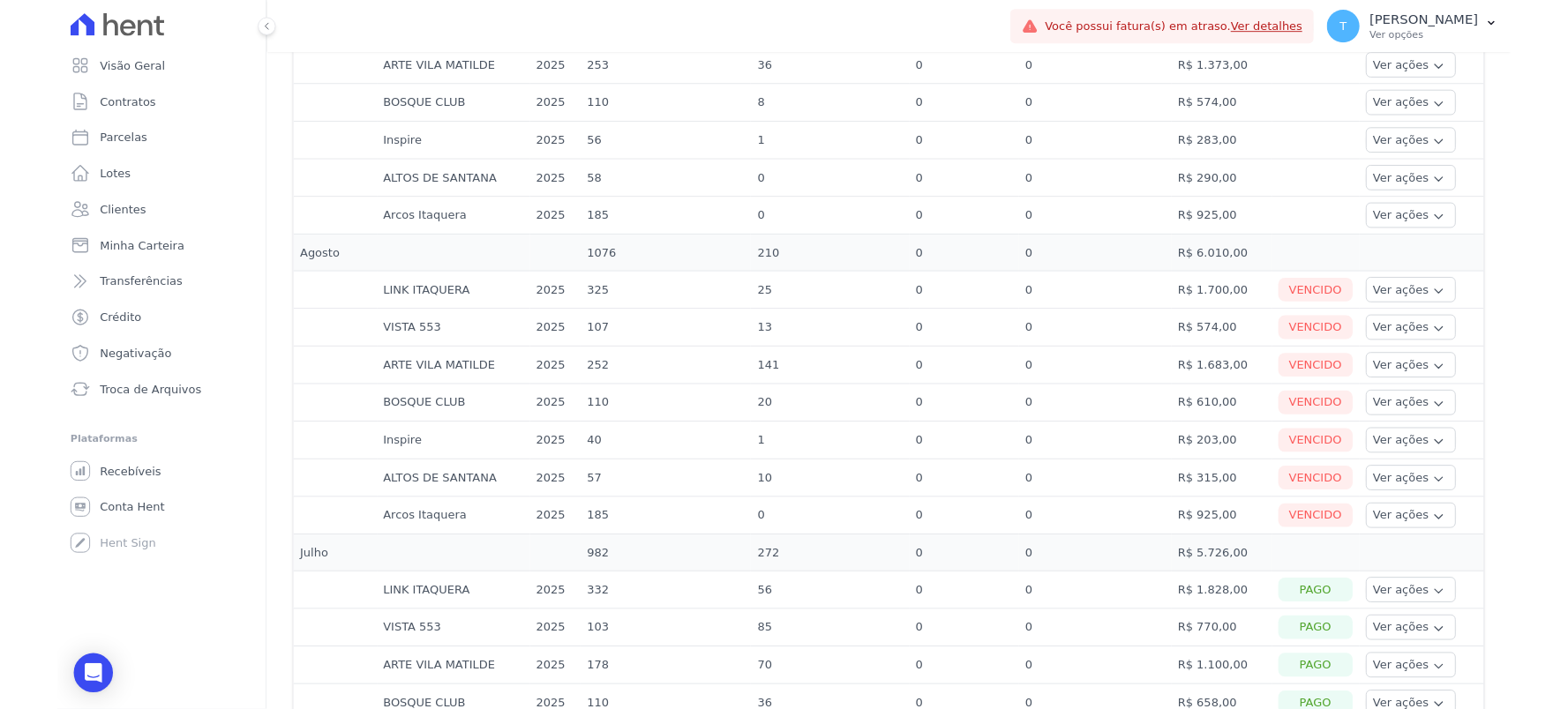
scroll to position [685, 0]
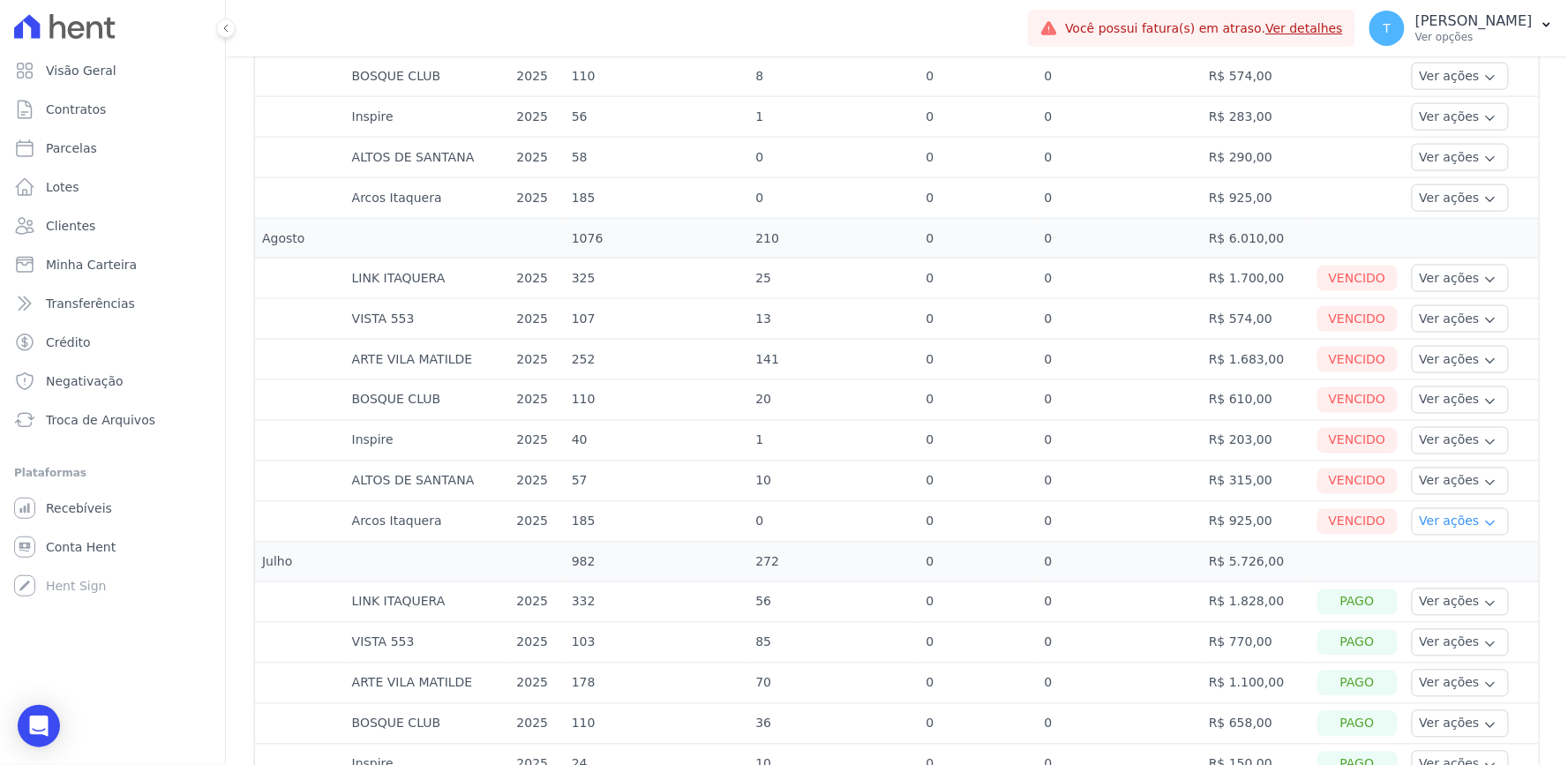
click at [1432, 518] on button "Ver ações" at bounding box center [1460, 522] width 97 height 28
click at [1422, 594] on link "Nota fiscal eletrônica" at bounding box center [1484, 592] width 131 height 19
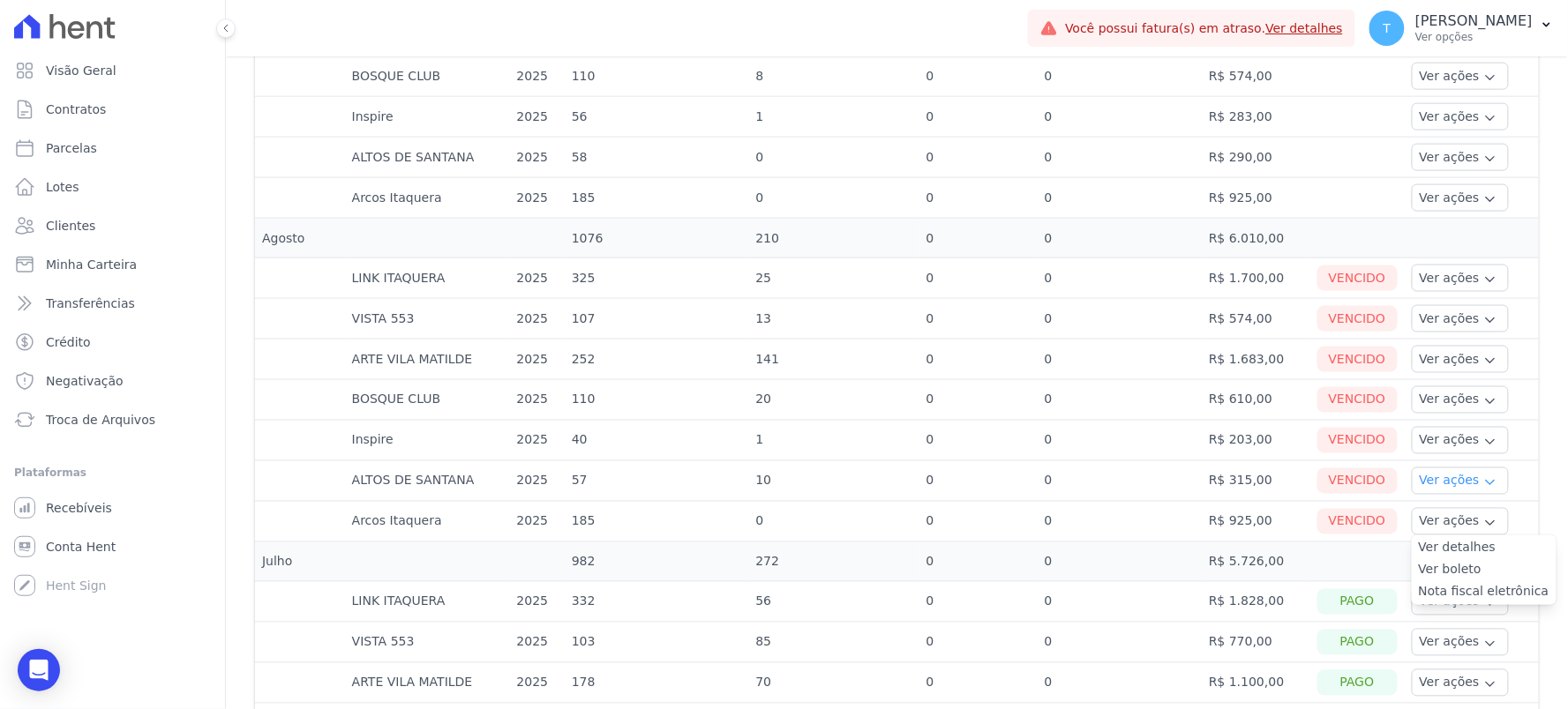
click at [1412, 482] on button "Ver ações" at bounding box center [1460, 481] width 97 height 28
click at [1419, 554] on link "Nota fiscal eletrônica" at bounding box center [1484, 552] width 131 height 19
click at [1423, 448] on button "Ver ações" at bounding box center [1460, 440] width 97 height 28
click at [1424, 514] on link "Nota fiscal eletrônica" at bounding box center [1484, 511] width 131 height 19
click at [1057, 435] on td "0" at bounding box center [1120, 442] width 165 height 41
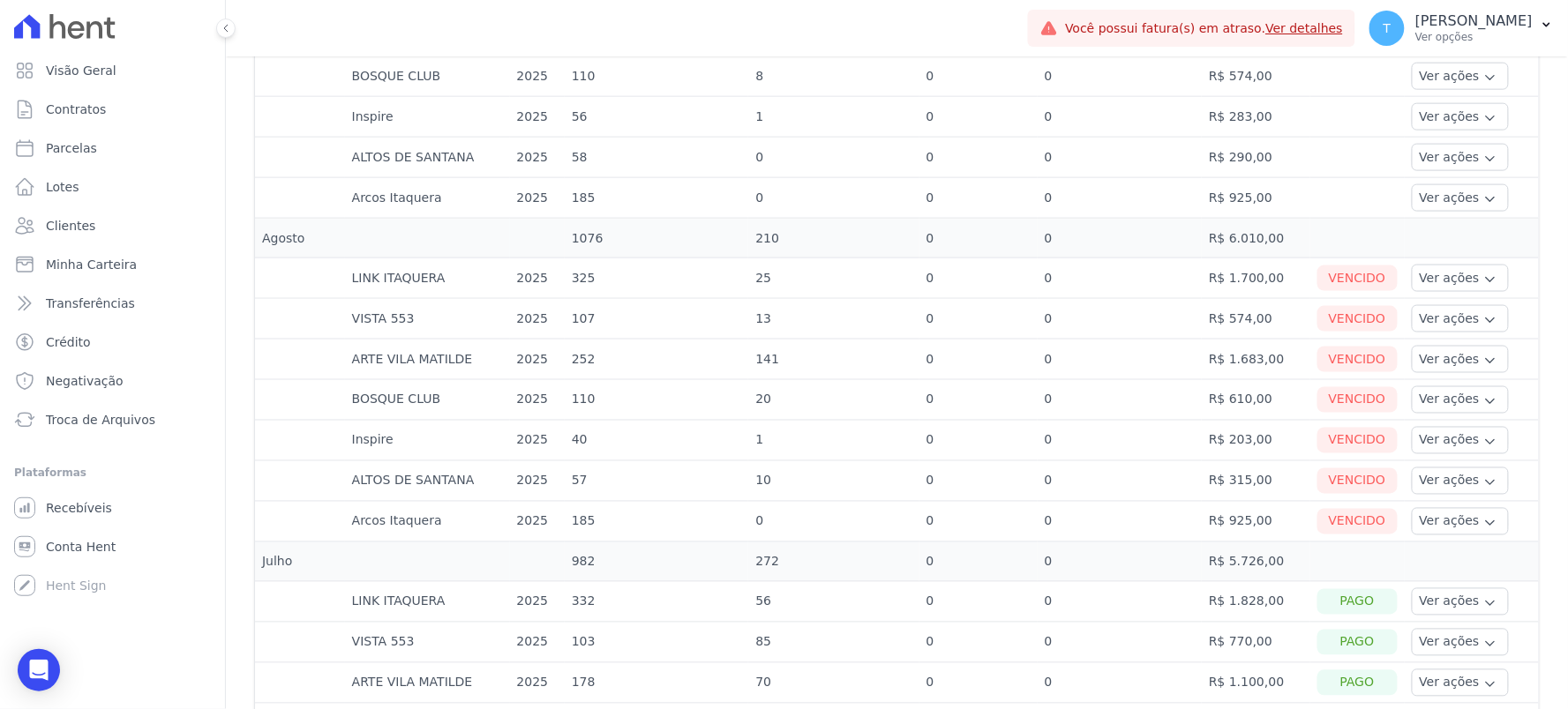
click at [1317, 410] on div "Vencido" at bounding box center [1357, 400] width 80 height 26
click at [1486, 402] on icon "button" at bounding box center [1490, 402] width 8 height 4
click at [1419, 472] on link "Nota fiscal eletrônica" at bounding box center [1484, 470] width 131 height 19
click at [1442, 476] on link "Nota fiscal eletrônica" at bounding box center [1484, 470] width 131 height 19
click at [439, 371] on td "ARTE VILA MATILDE" at bounding box center [428, 360] width 165 height 41
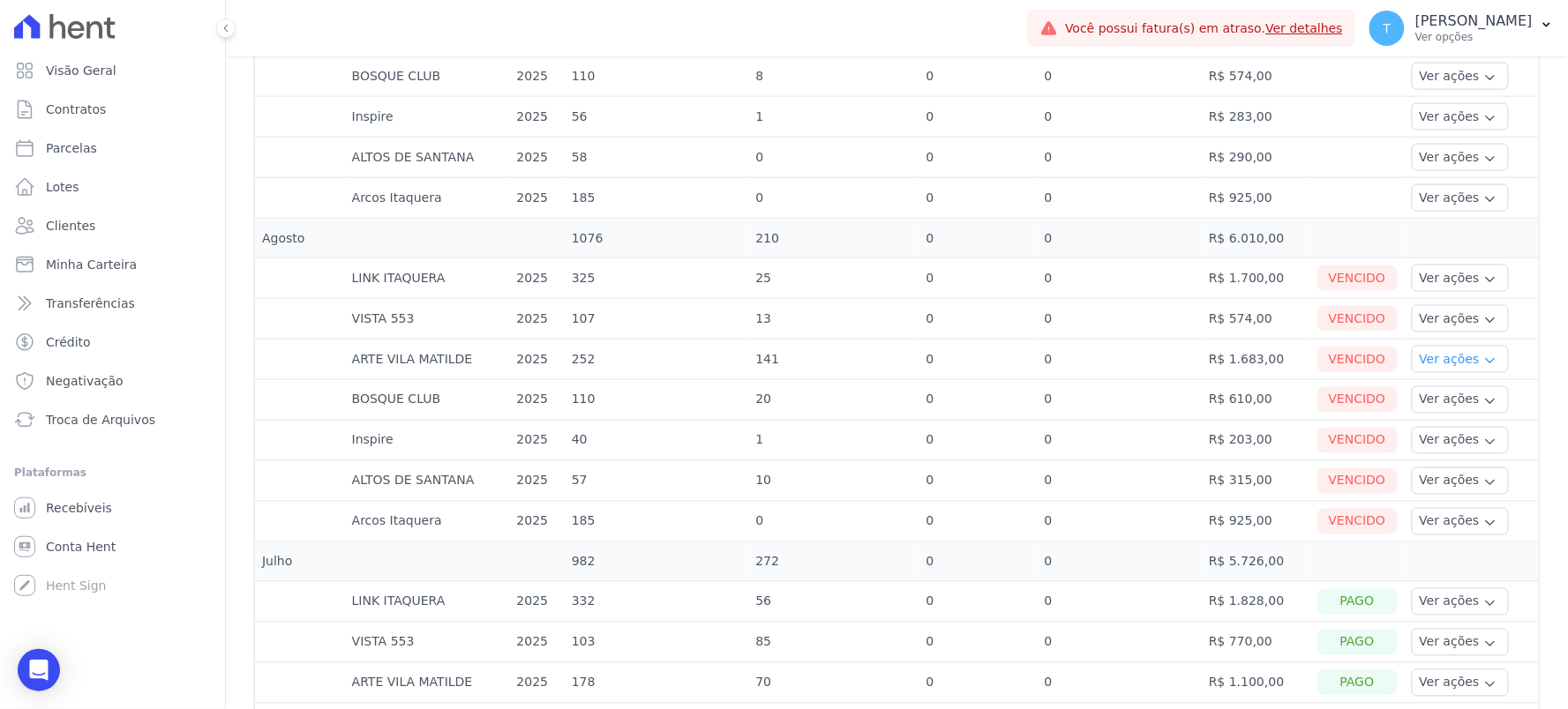
click at [1412, 370] on button "Ver ações" at bounding box center [1460, 359] width 97 height 28
click at [1423, 386] on link "Ver detalhes" at bounding box center [1484, 386] width 131 height 19
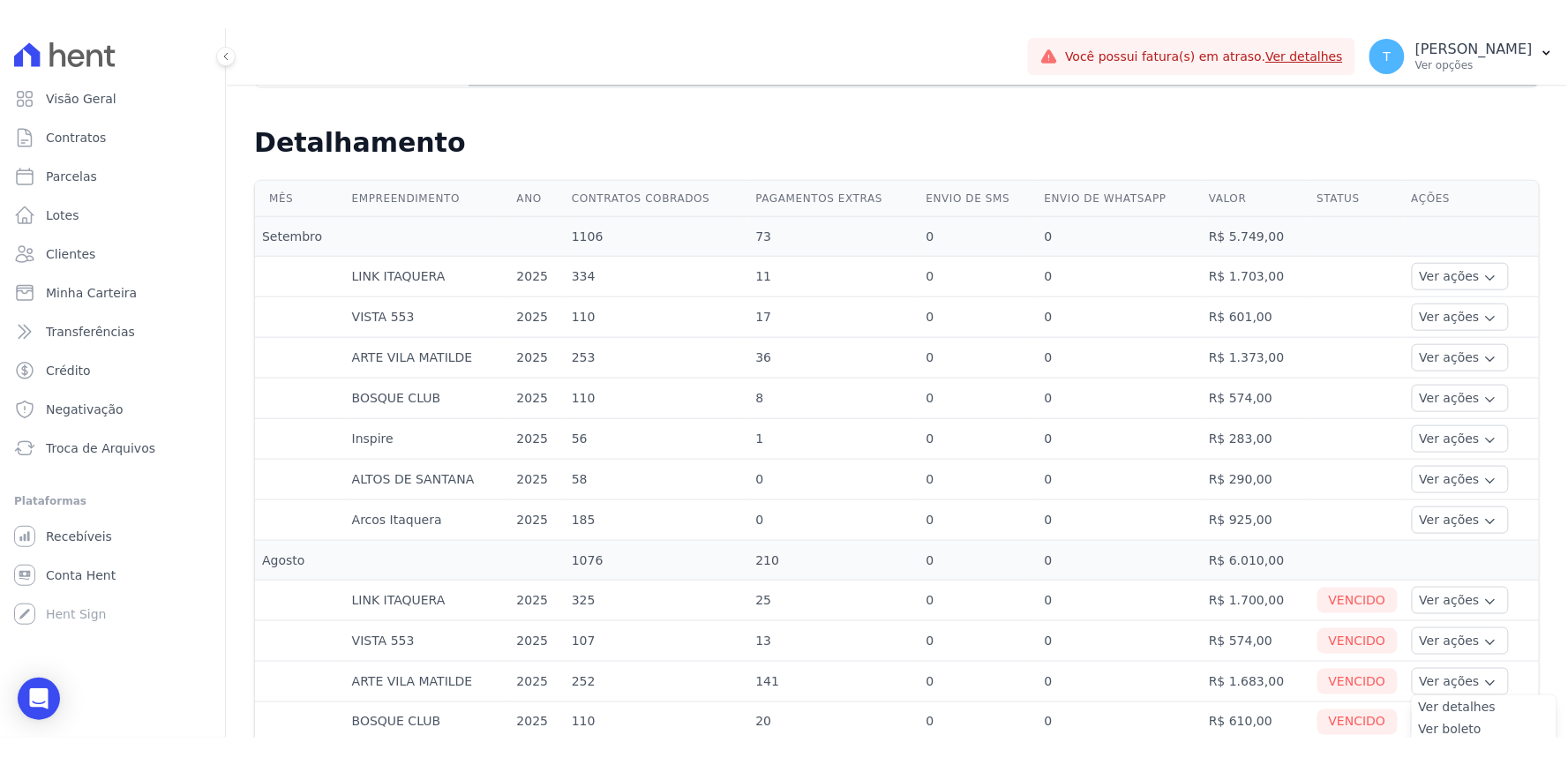
scroll to position [784, 0]
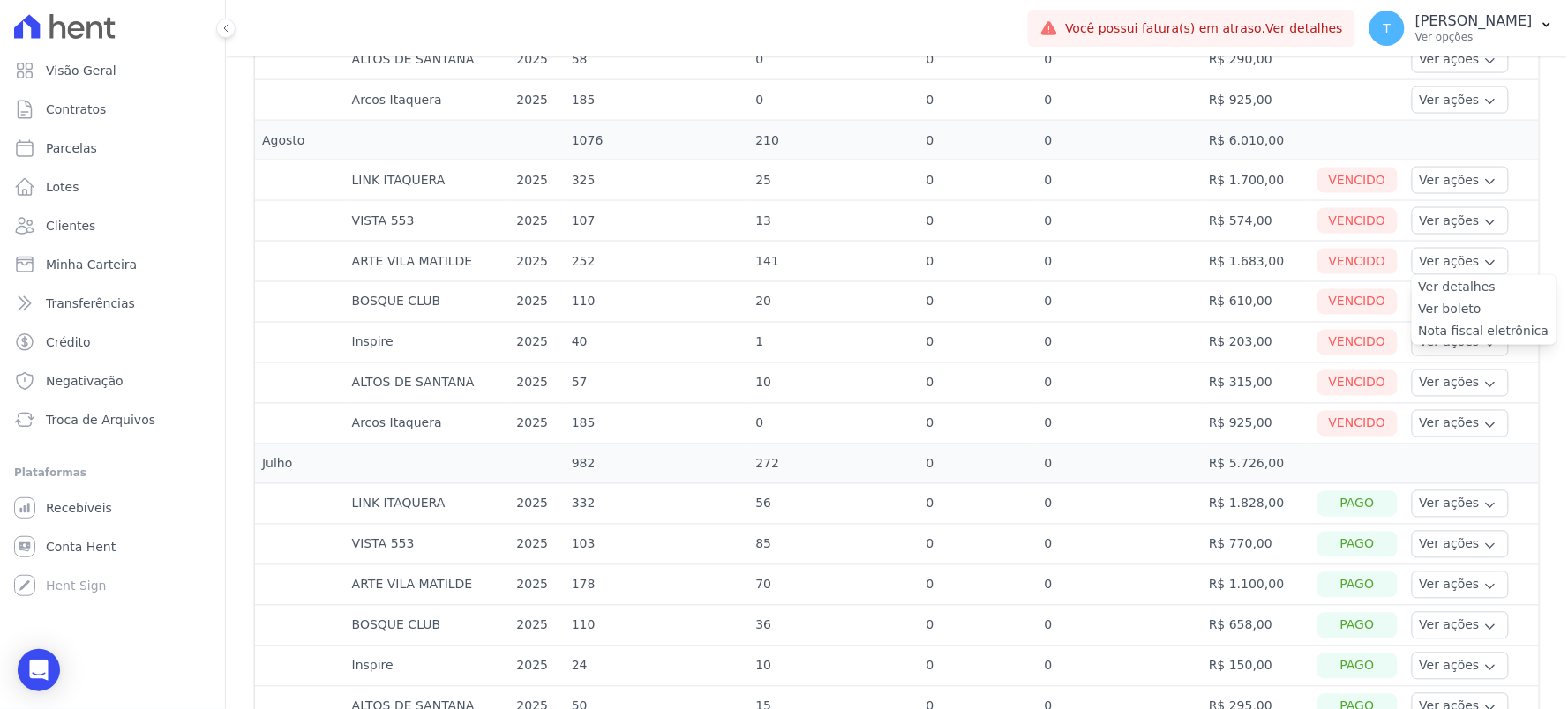
click at [1425, 335] on link "Nota fiscal eletrônica" at bounding box center [1484, 331] width 131 height 19
click at [415, 247] on td "ARTE VILA MATILDE" at bounding box center [428, 262] width 165 height 41
drag, startPoint x: 703, startPoint y: 203, endPoint x: 1266, endPoint y: 203, distance: 563.0
click at [1266, 203] on tr "VISTA 553 2025 107 13 0 0 R$ 574,00 [GEOGRAPHIC_DATA] Ver ações Ver detalhes Ve…" at bounding box center [897, 221] width 1284 height 41
click at [1424, 218] on button "Ver ações" at bounding box center [1460, 220] width 97 height 28
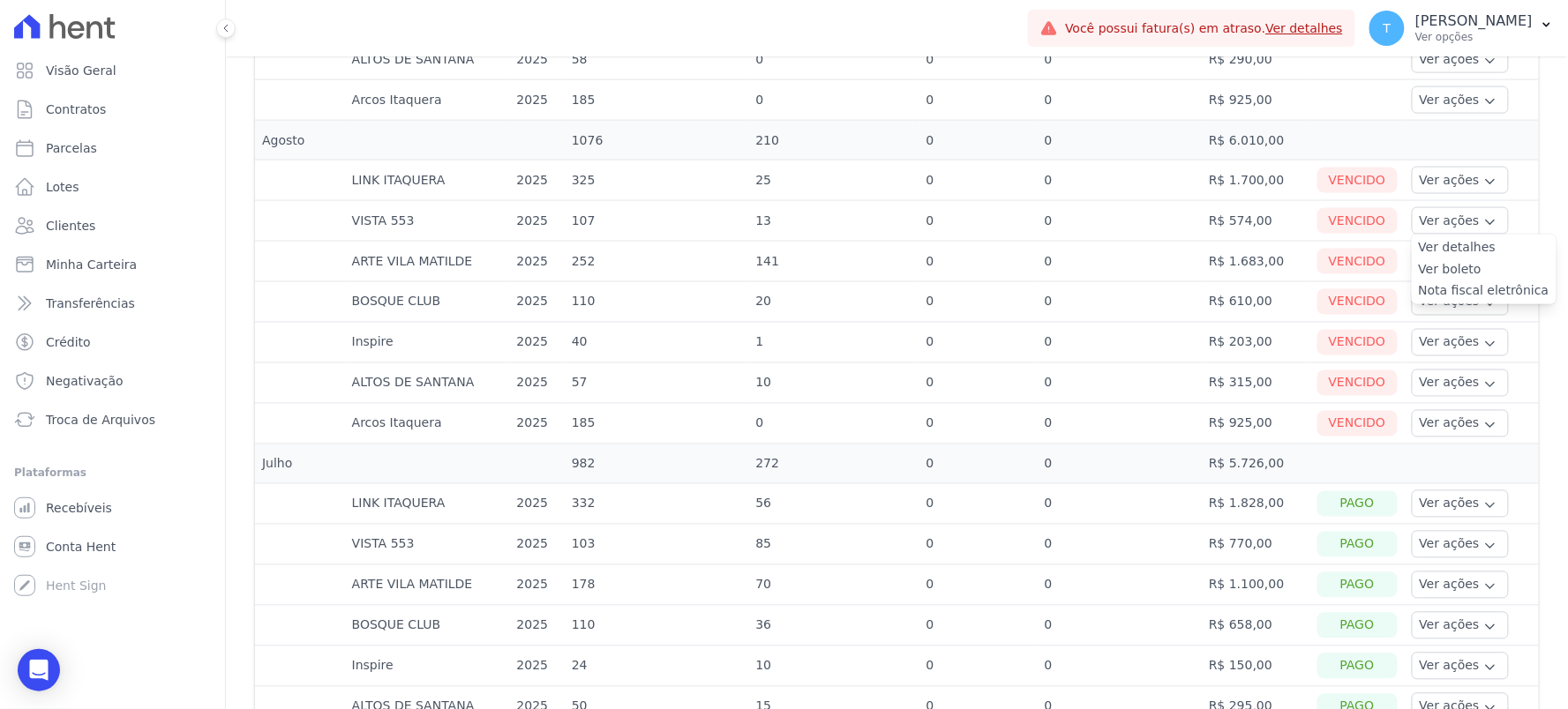
click at [1443, 288] on link "Nota fiscal eletrônica" at bounding box center [1484, 291] width 131 height 19
click at [1423, 182] on button "Ver ações" at bounding box center [1460, 180] width 97 height 28
click at [1426, 254] on link "Nota fiscal eletrônica" at bounding box center [1484, 251] width 131 height 19
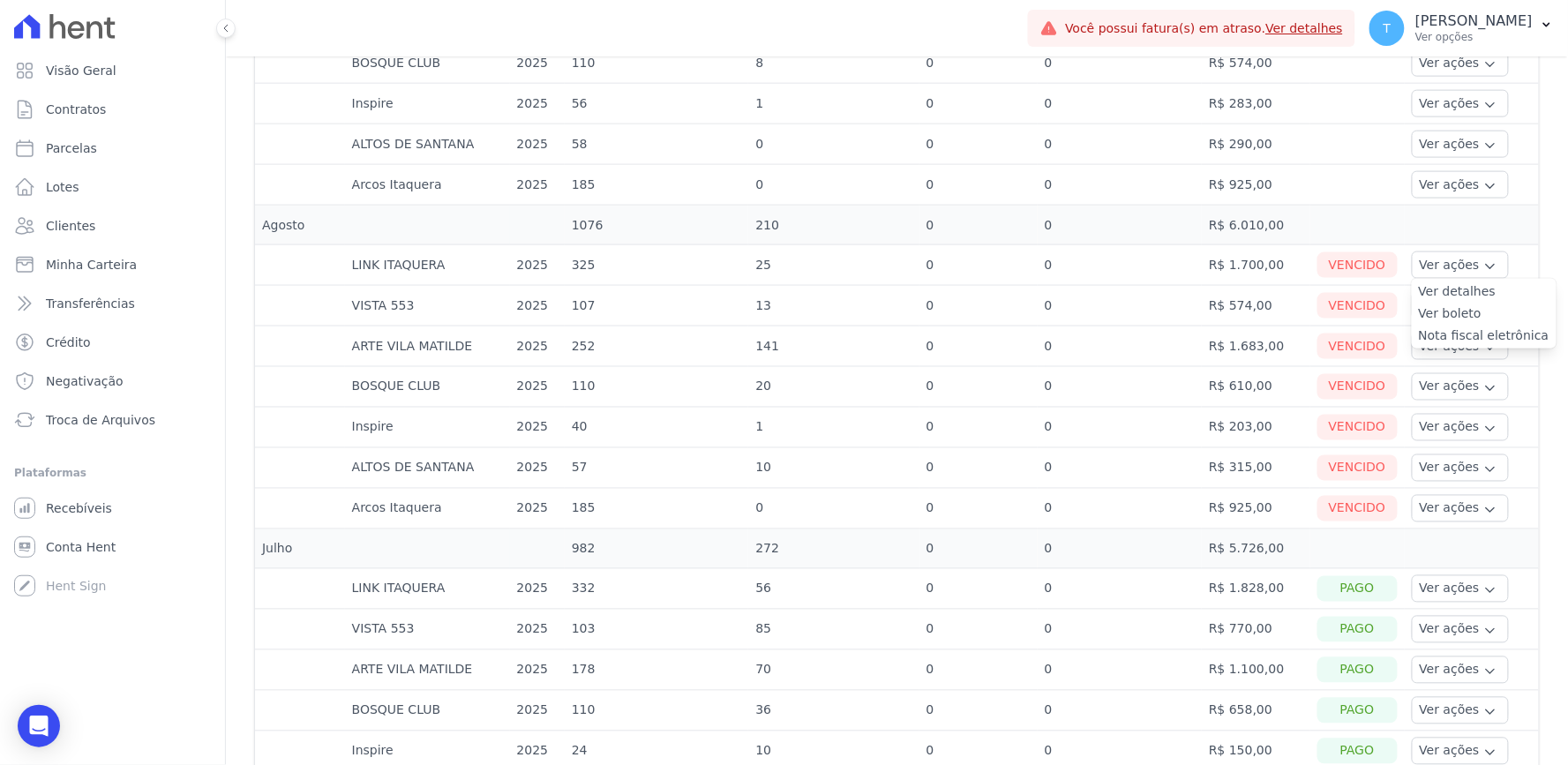
scroll to position [587, 0]
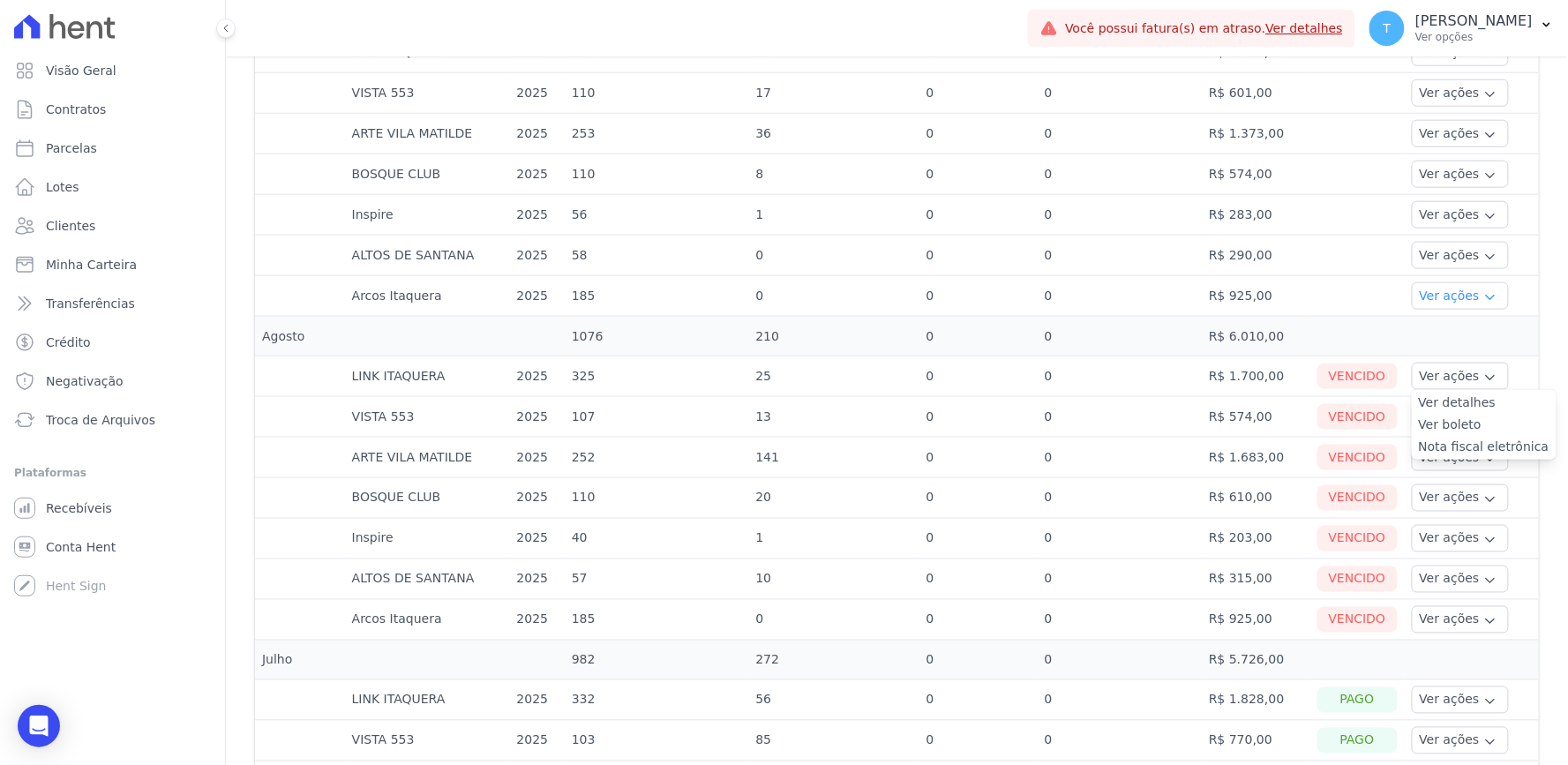
click at [1452, 292] on button "Ver ações" at bounding box center [1460, 296] width 97 height 28
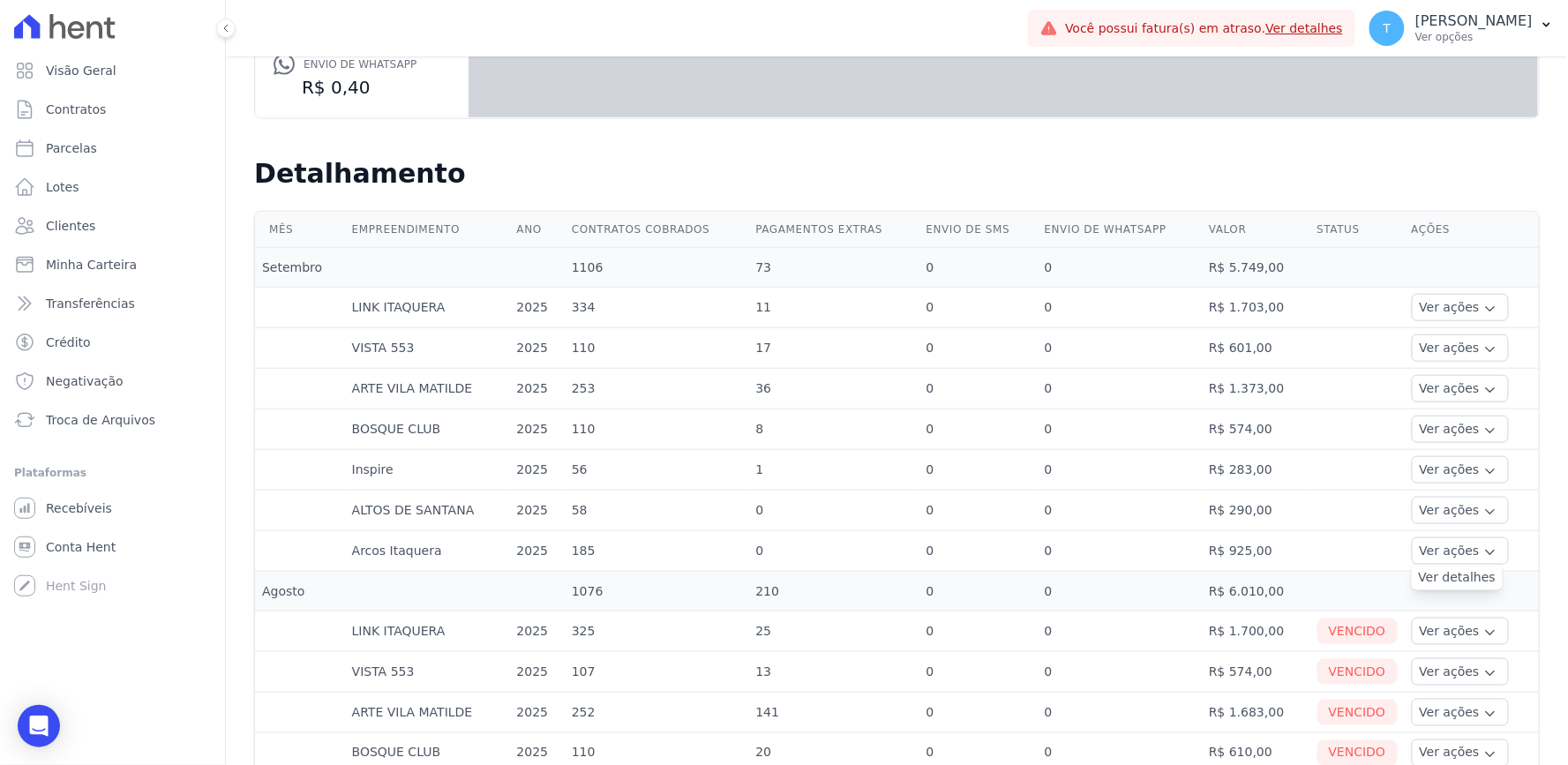
scroll to position [294, 0]
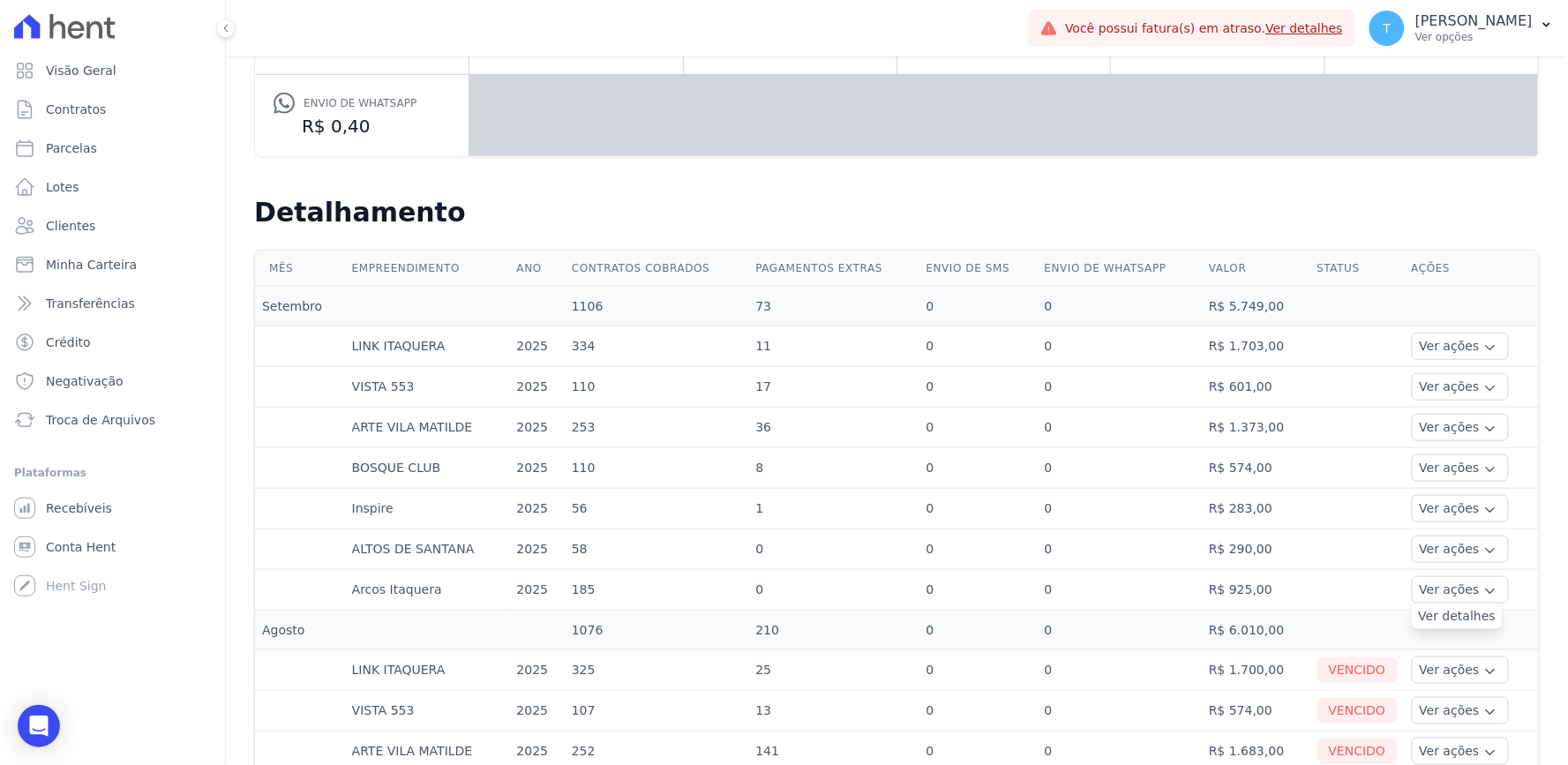
click at [1310, 445] on td at bounding box center [1357, 428] width 94 height 41
click at [1431, 339] on button "Ver ações" at bounding box center [1460, 346] width 97 height 28
click at [1424, 371] on link "Ver detalhes" at bounding box center [1457, 372] width 77 height 19
